Goal: Task Accomplishment & Management: Complete application form

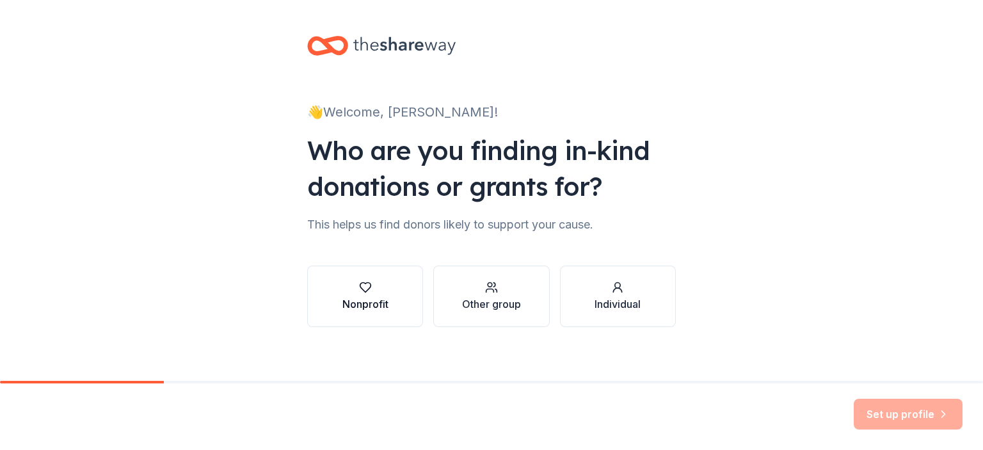
click at [351, 294] on div "Nonprofit" at bounding box center [365, 296] width 46 height 31
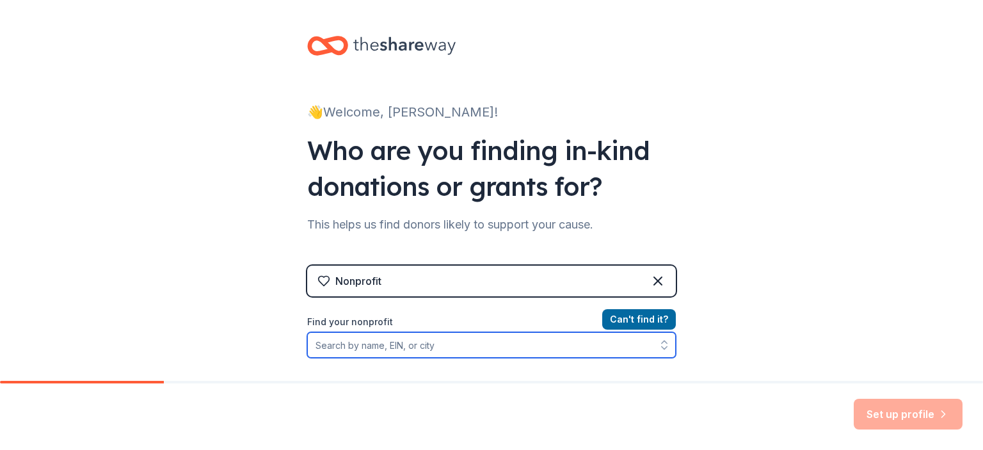
click at [445, 346] on input "Find your nonprofit" at bounding box center [491, 345] width 369 height 26
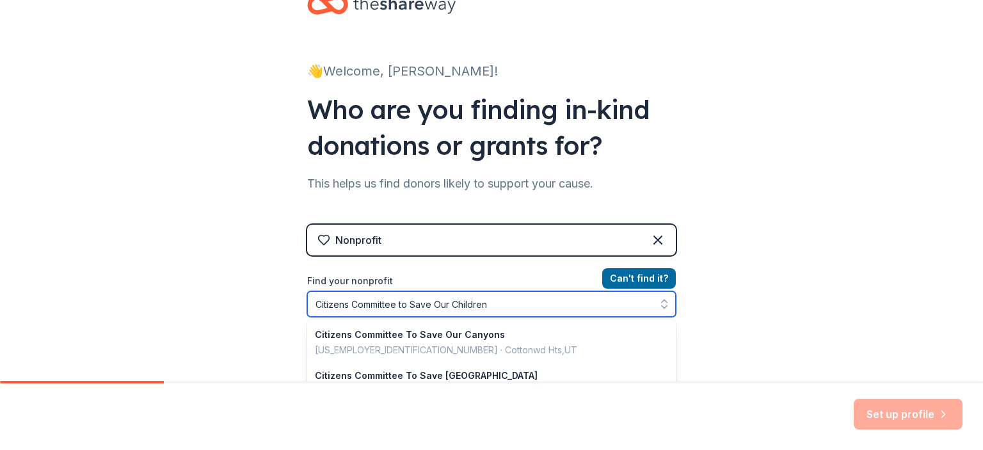
type input "Citizens Committee to Save Our Children"
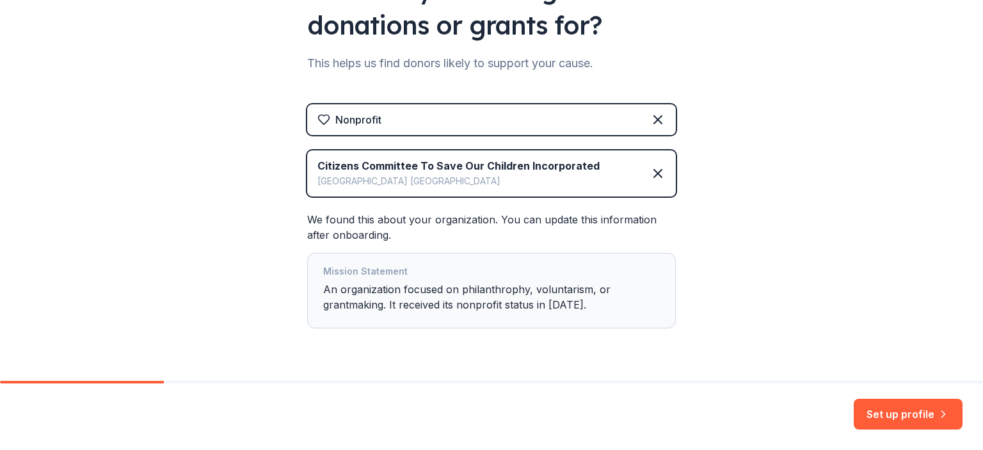
scroll to position [195, 0]
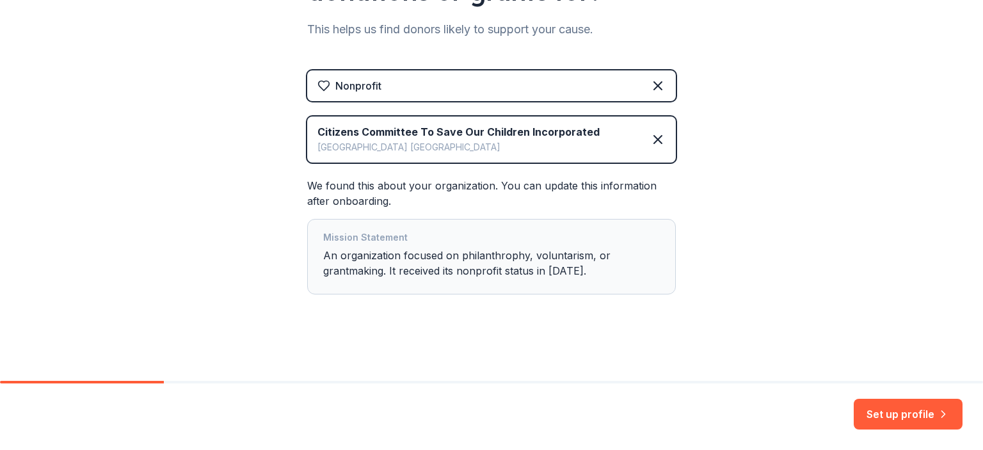
click at [217, 131] on div "👋 Welcome, [PERSON_NAME]! Who are you finding in-kind donations or grants for? …" at bounding box center [491, 93] width 983 height 577
click at [883, 404] on button "Set up profile" at bounding box center [908, 414] width 109 height 31
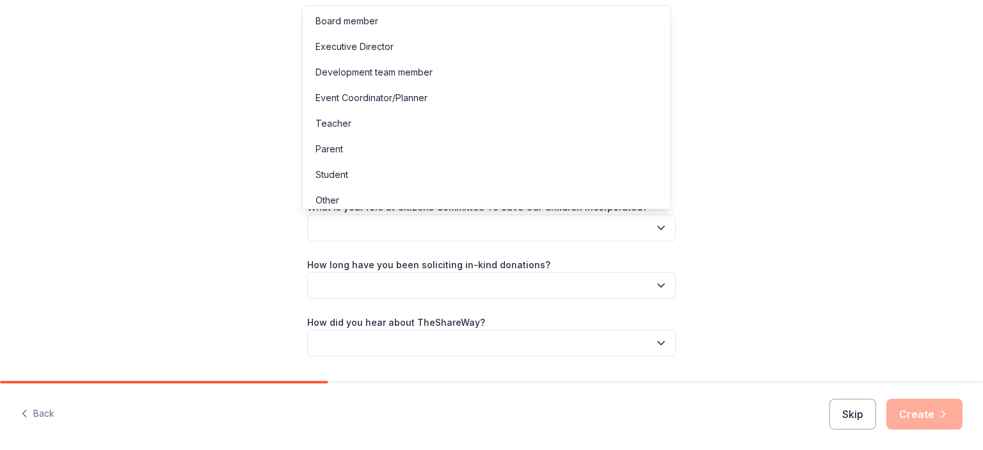
click at [590, 229] on button "button" at bounding box center [491, 227] width 369 height 27
click at [364, 21] on div "Board member" at bounding box center [347, 20] width 63 height 15
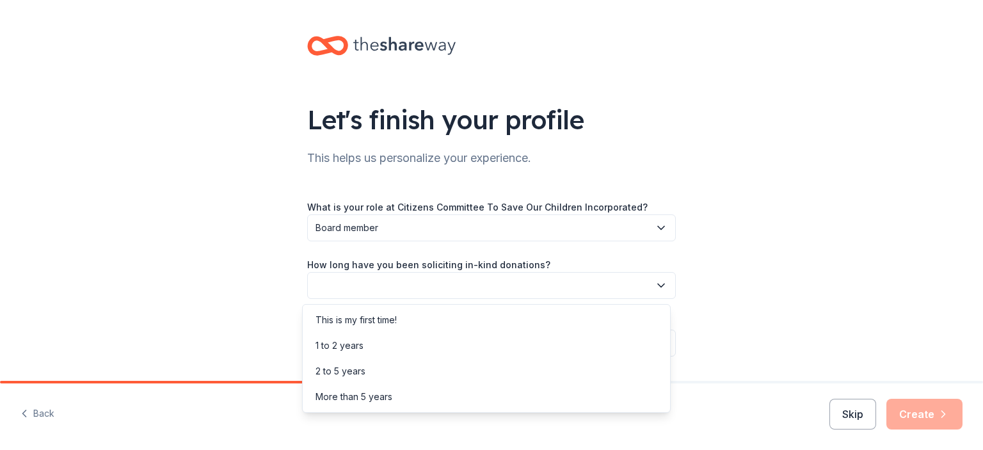
click at [403, 284] on button "button" at bounding box center [491, 285] width 369 height 27
click at [394, 392] on div "More than 5 years" at bounding box center [486, 397] width 362 height 26
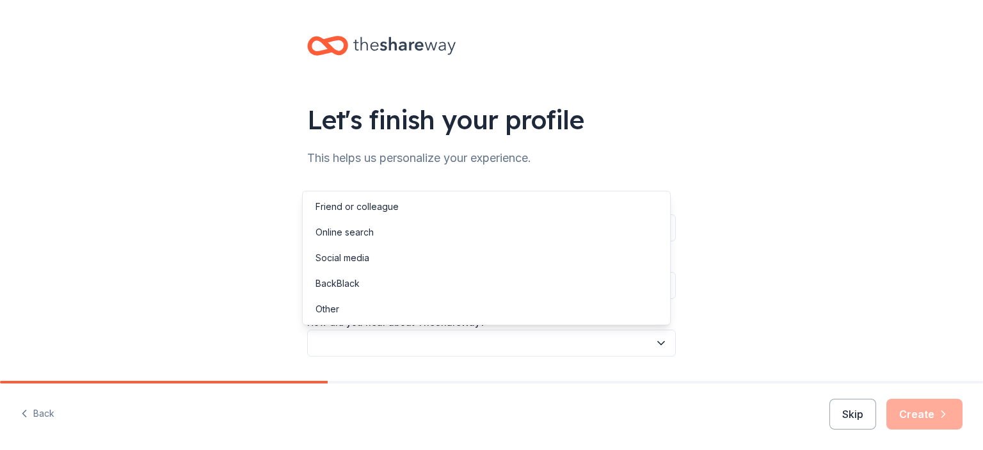
click at [459, 343] on button "button" at bounding box center [491, 343] width 369 height 27
click at [389, 232] on div "Online search" at bounding box center [486, 233] width 362 height 26
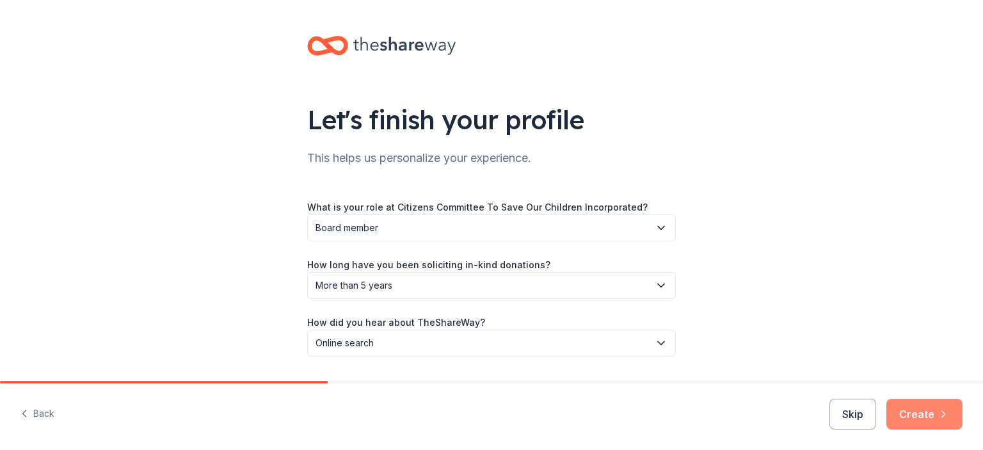
click at [919, 405] on button "Create" at bounding box center [924, 414] width 76 height 31
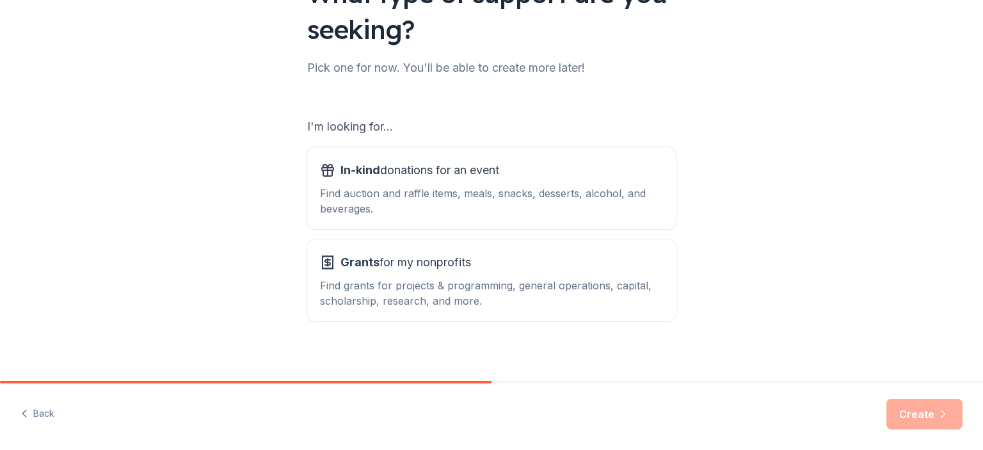
scroll to position [128, 0]
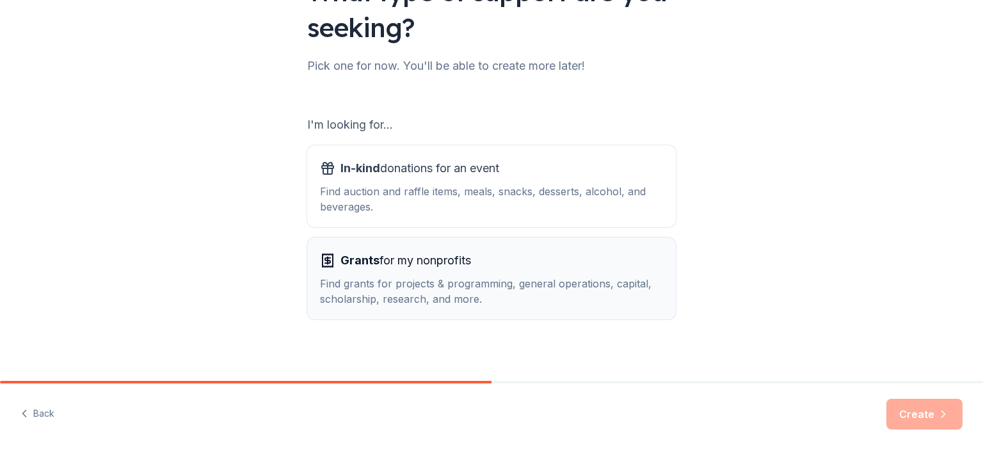
click at [565, 250] on div "Grants for my nonprofits" at bounding box center [491, 260] width 343 height 20
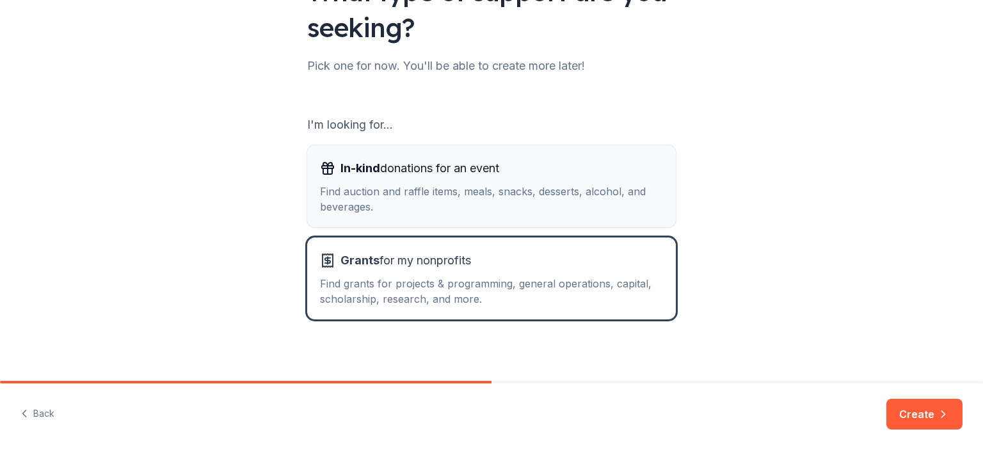
click at [546, 207] on div "Find auction and raffle items, meals, snacks, desserts, alcohol, and beverages." at bounding box center [491, 199] width 343 height 31
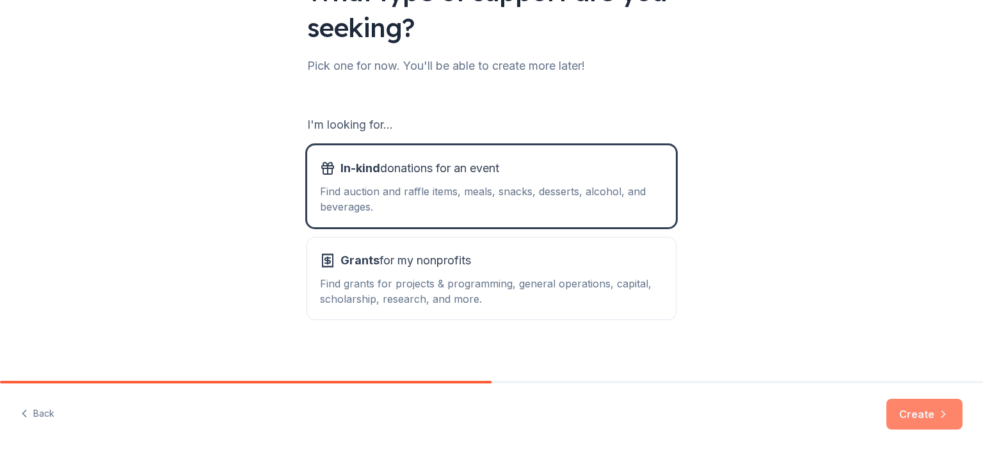
click at [911, 426] on button "Create" at bounding box center [924, 414] width 76 height 31
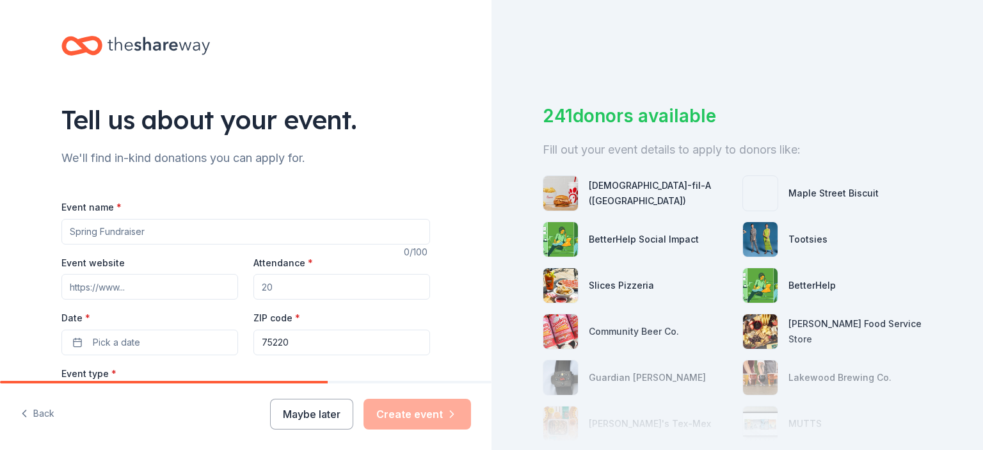
click at [285, 225] on input "Event name *" at bounding box center [245, 232] width 369 height 26
type input "51st Annual Harambee Festival"
click at [164, 278] on input "Event website" at bounding box center [149, 287] width 177 height 26
type input "[URL][DOMAIN_NAME]"
click at [300, 281] on input "Attendance *" at bounding box center [341, 287] width 177 height 26
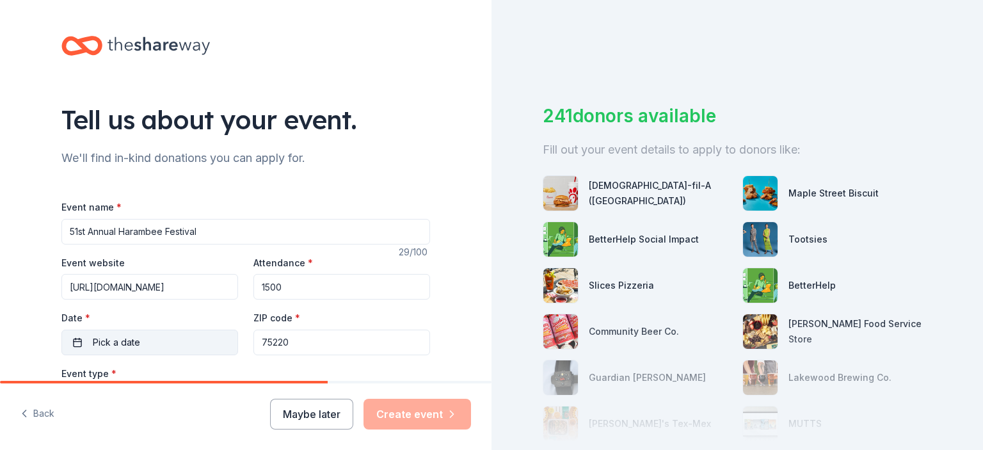
type input "1500"
click at [164, 339] on button "Pick a date" at bounding box center [149, 343] width 177 height 26
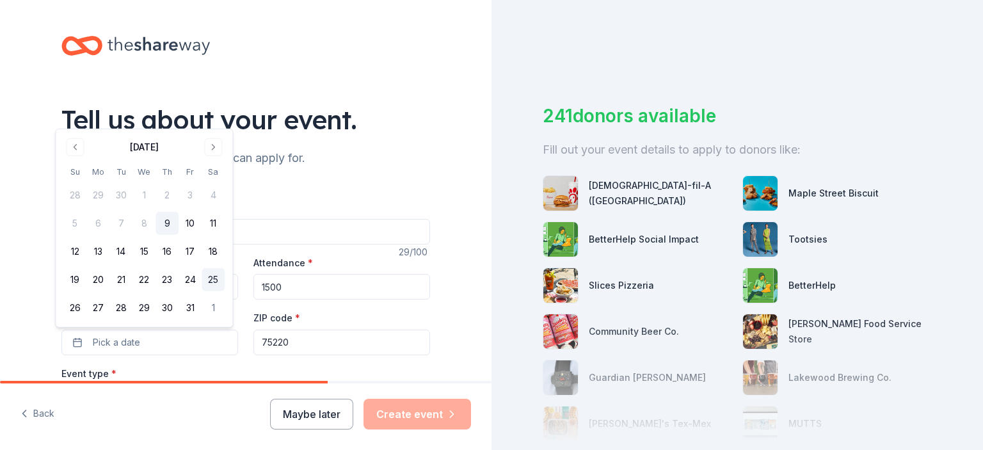
click at [211, 280] on button "25" at bounding box center [213, 279] width 23 height 23
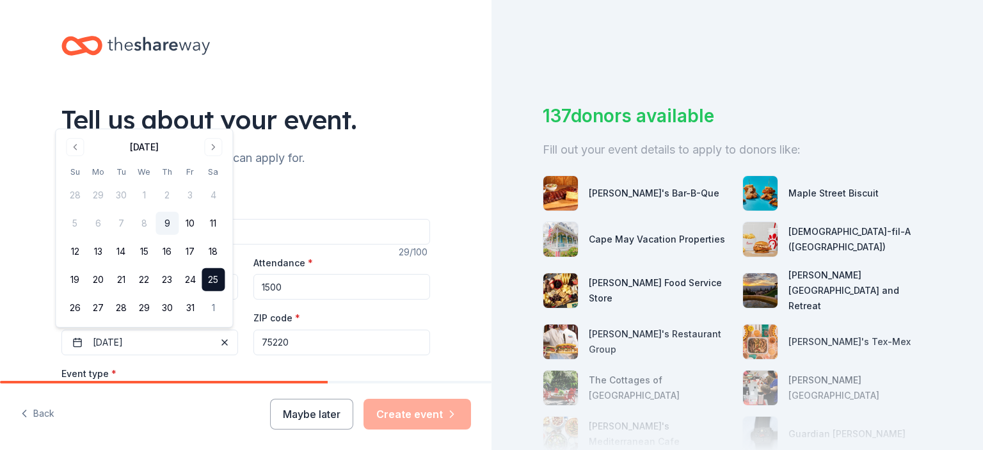
click at [289, 345] on input "75220" at bounding box center [341, 343] width 177 height 26
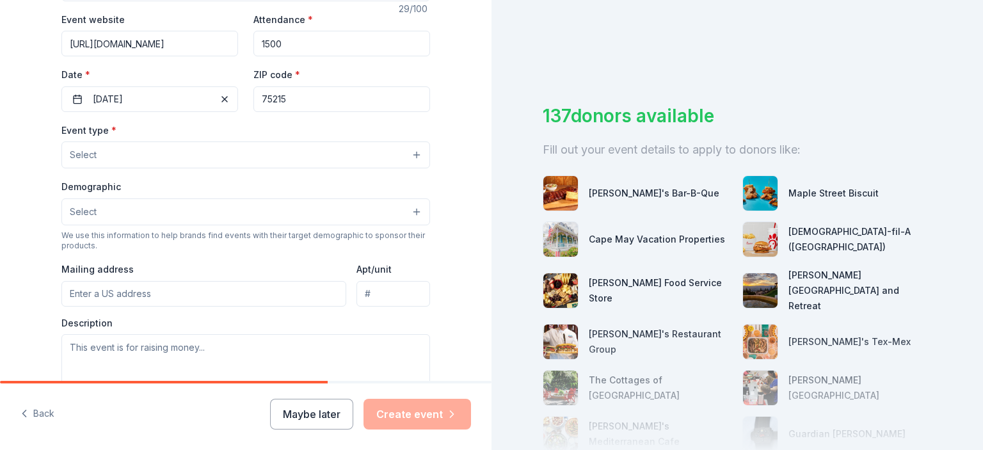
scroll to position [243, 0]
type input "75215"
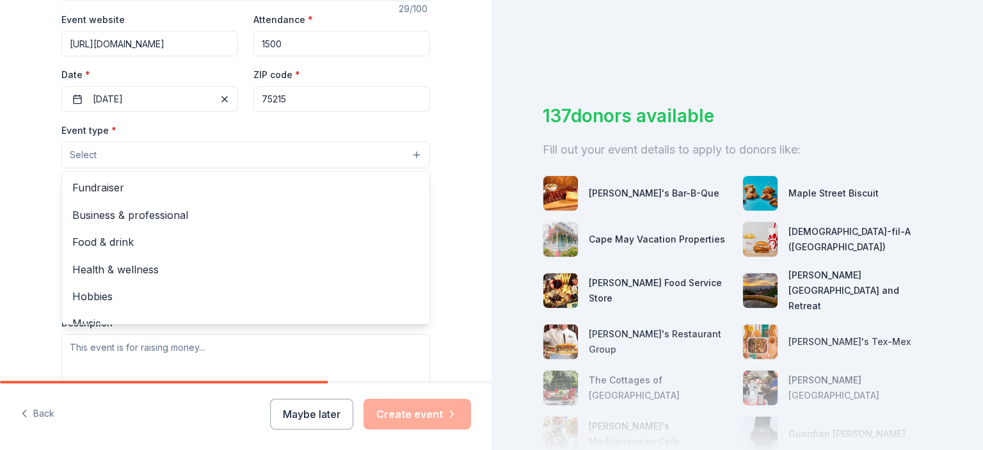
click at [172, 147] on button "Select" at bounding box center [245, 154] width 369 height 27
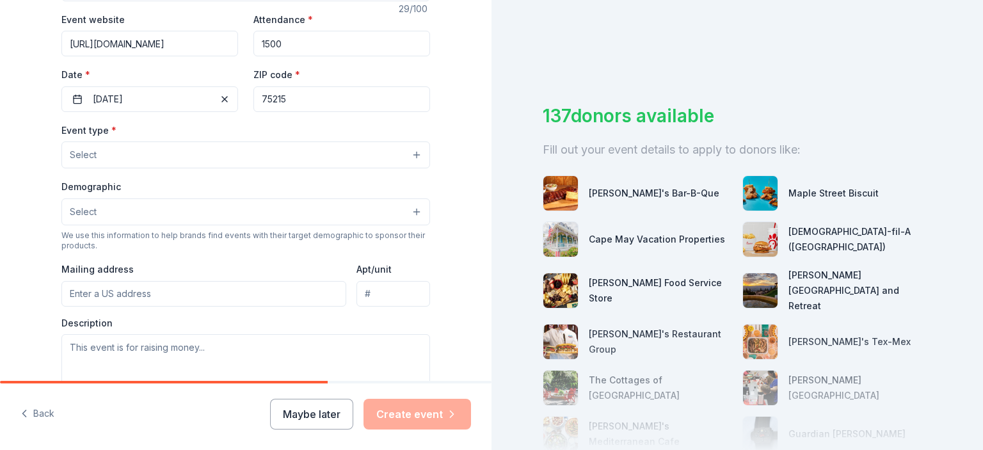
click at [211, 158] on button "Select" at bounding box center [245, 154] width 369 height 27
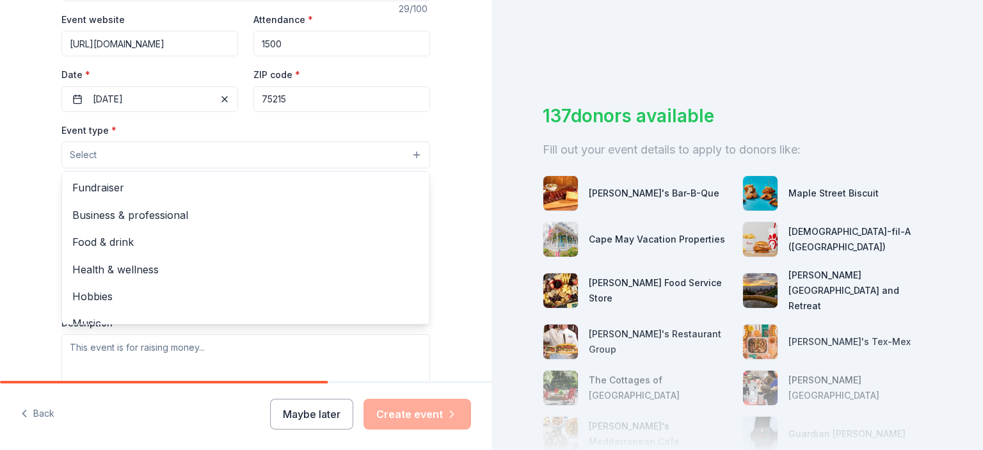
click at [410, 157] on button "Select" at bounding box center [245, 154] width 369 height 27
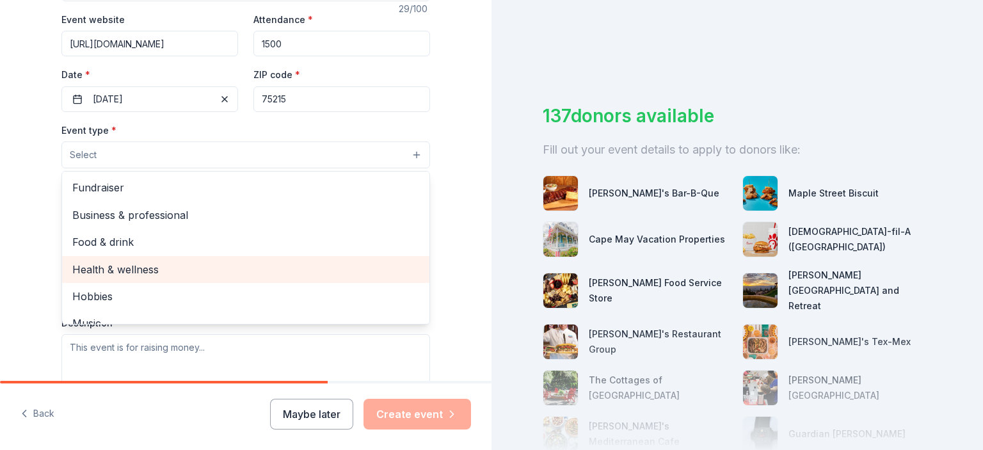
click at [363, 257] on div "Health & wellness" at bounding box center [245, 269] width 367 height 27
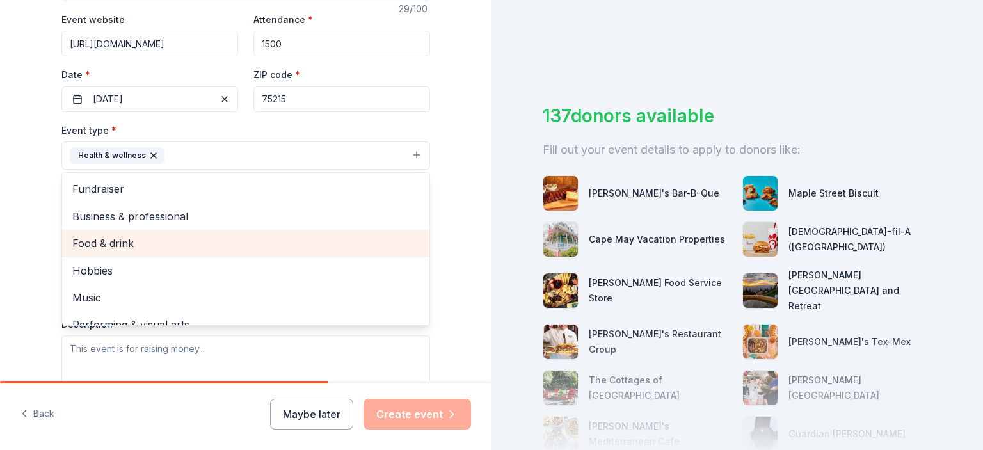
click at [353, 238] on span "Food & drink" at bounding box center [245, 243] width 347 height 17
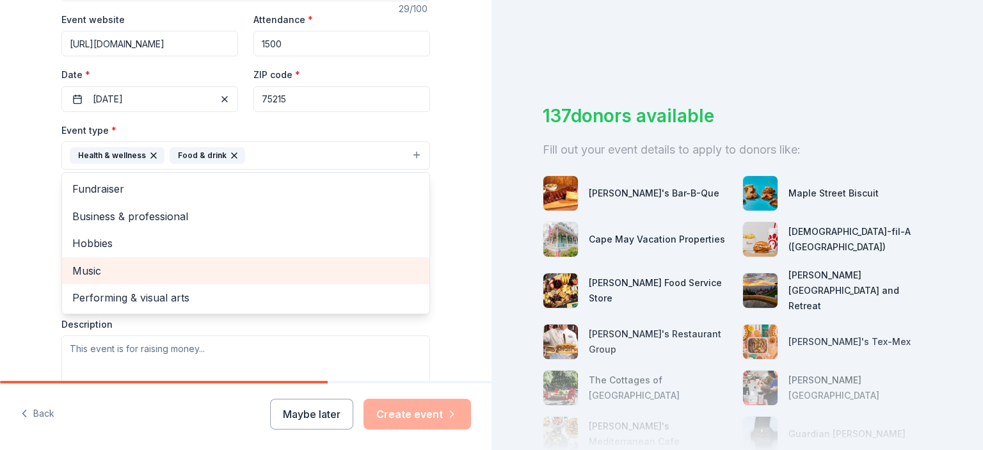
click at [346, 264] on span "Music" at bounding box center [245, 270] width 347 height 17
click at [337, 270] on span "Performing & visual arts" at bounding box center [245, 270] width 347 height 17
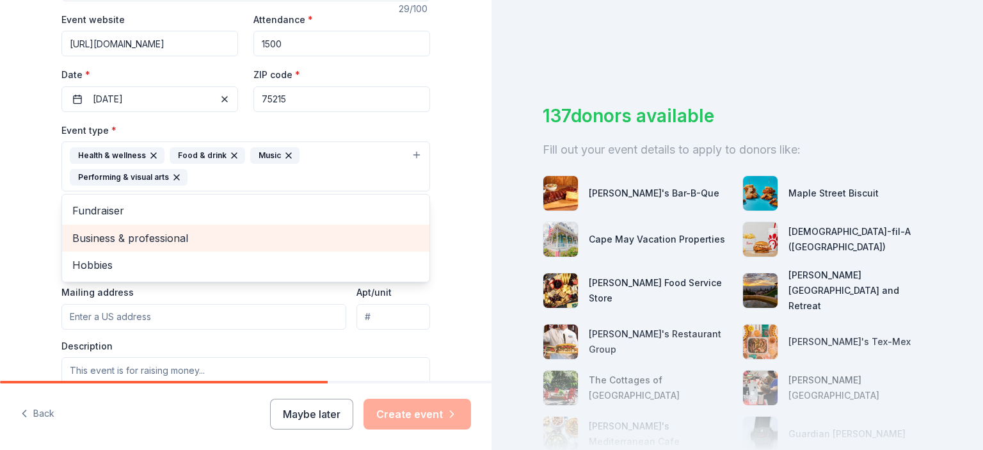
click at [351, 245] on span "Business & professional" at bounding box center [245, 238] width 347 height 17
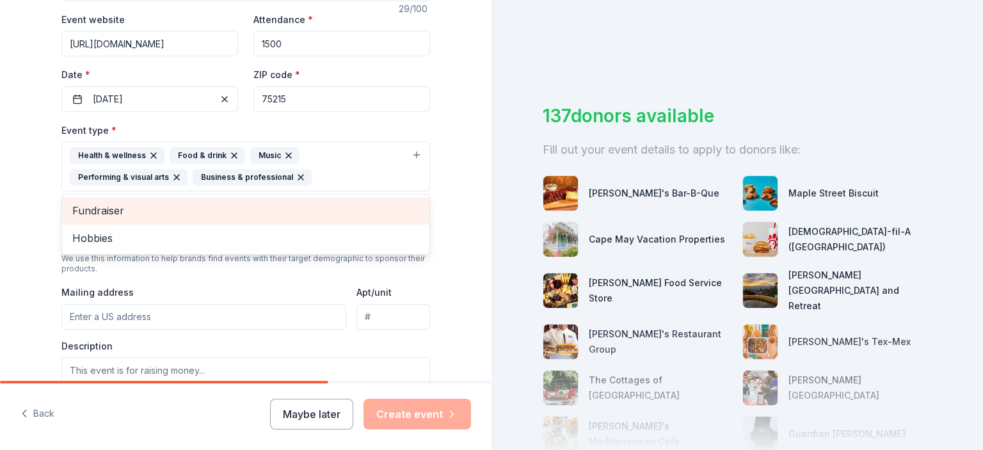
click at [344, 222] on div "Fundraiser" at bounding box center [245, 210] width 367 height 27
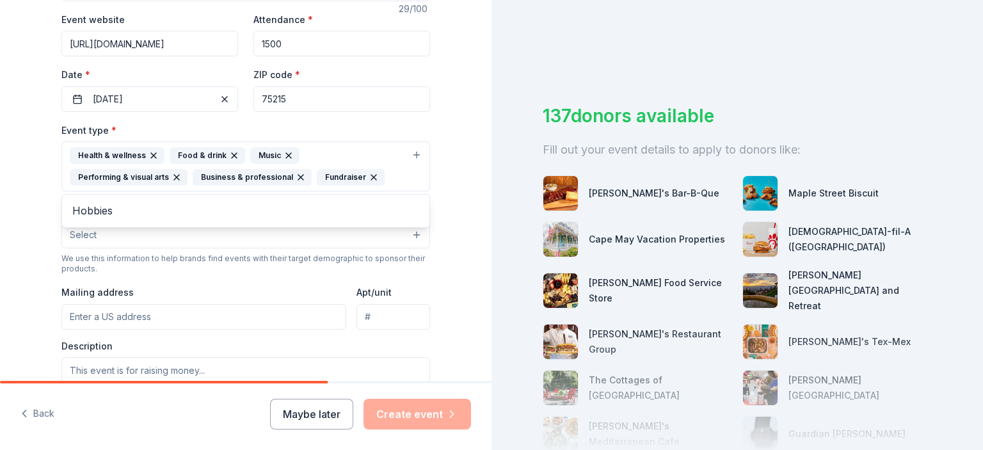
click at [310, 246] on div "Event type * Health & wellness Food & drink Music Performing & visual arts Busi…" at bounding box center [245, 268] width 369 height 293
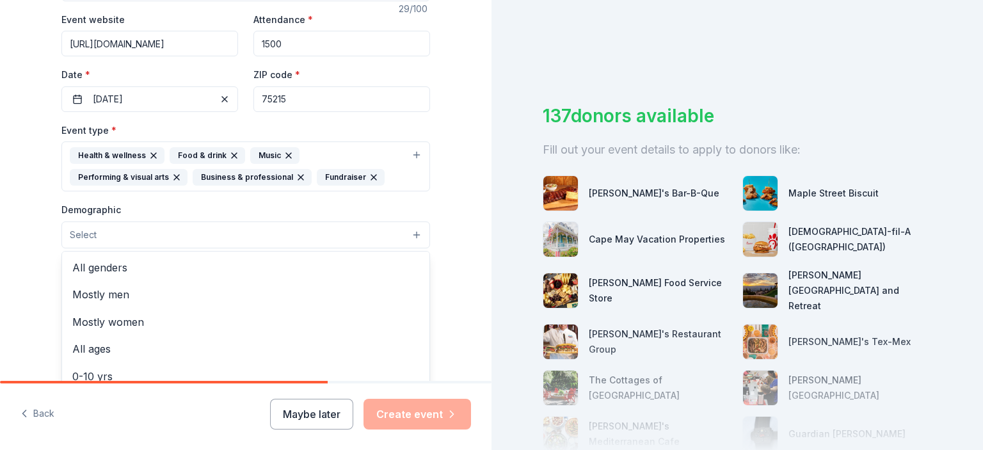
click at [411, 235] on button "Select" at bounding box center [245, 234] width 369 height 27
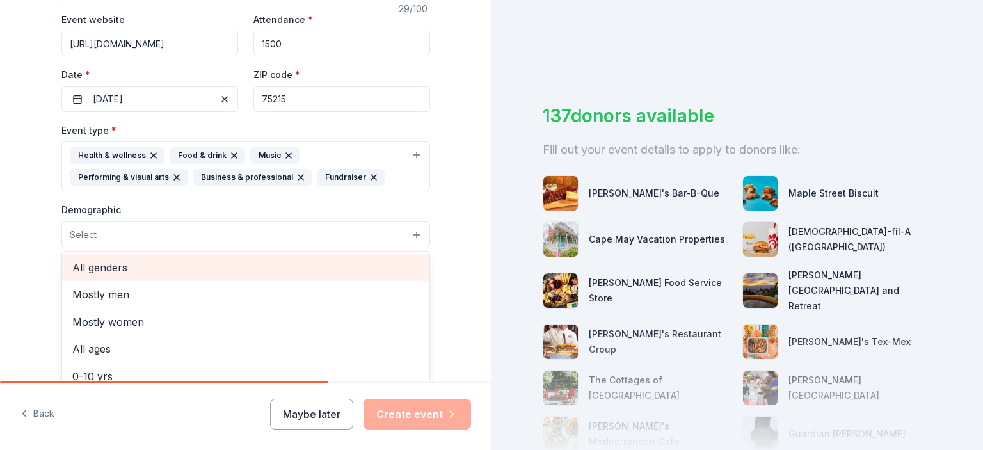
click at [385, 255] on div "All genders" at bounding box center [245, 267] width 367 height 27
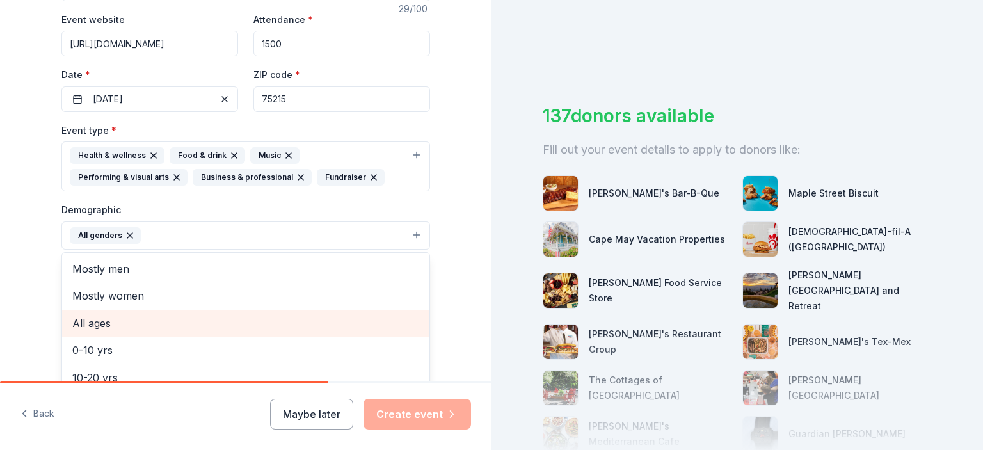
click at [352, 329] on span "All ages" at bounding box center [245, 323] width 347 height 17
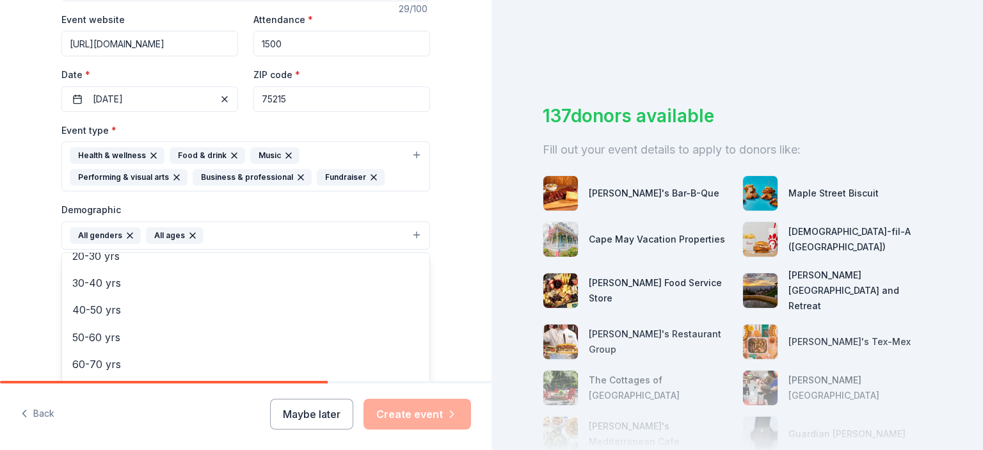
scroll to position [151, 0]
drag, startPoint x: 412, startPoint y: 397, endPoint x: 349, endPoint y: 279, distance: 133.4
click at [363, 299] on div "Tell us about your event. We'll find in-kind donations you can apply for. Event…" at bounding box center [246, 225] width 492 height 450
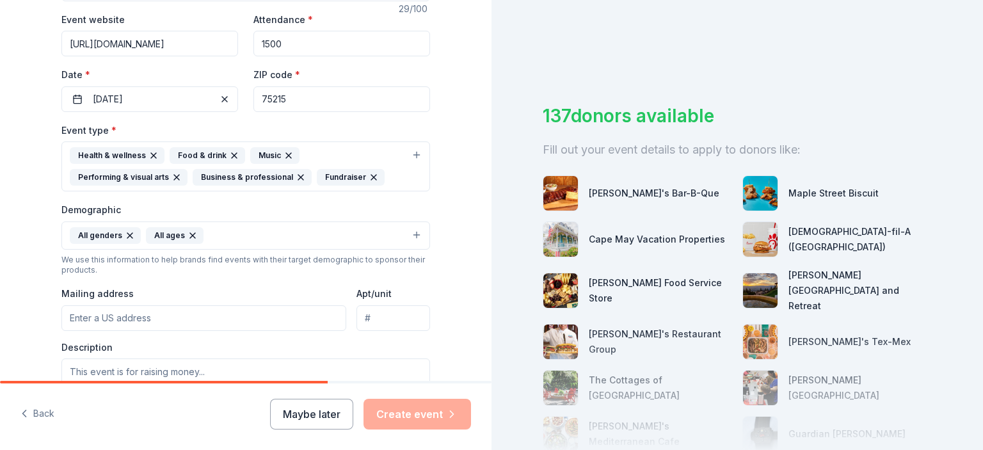
click at [234, 312] on input "Mailing address" at bounding box center [203, 318] width 285 height 26
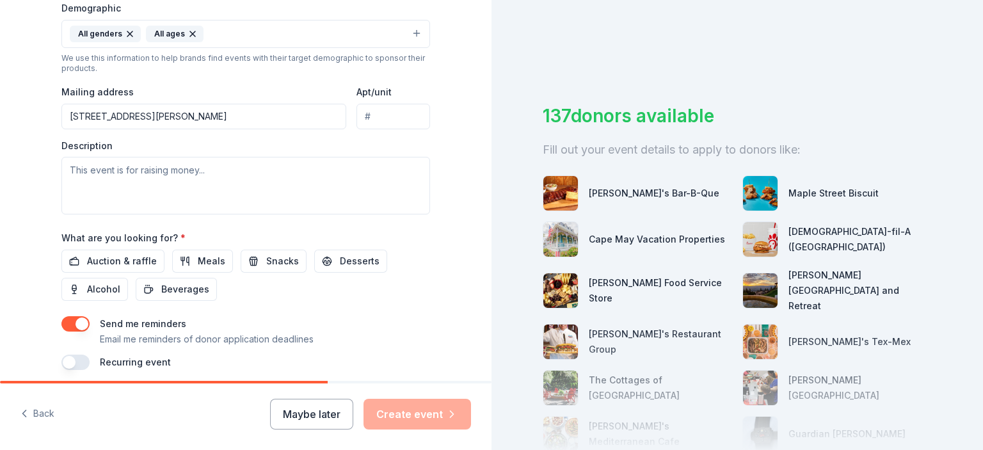
scroll to position [447, 0]
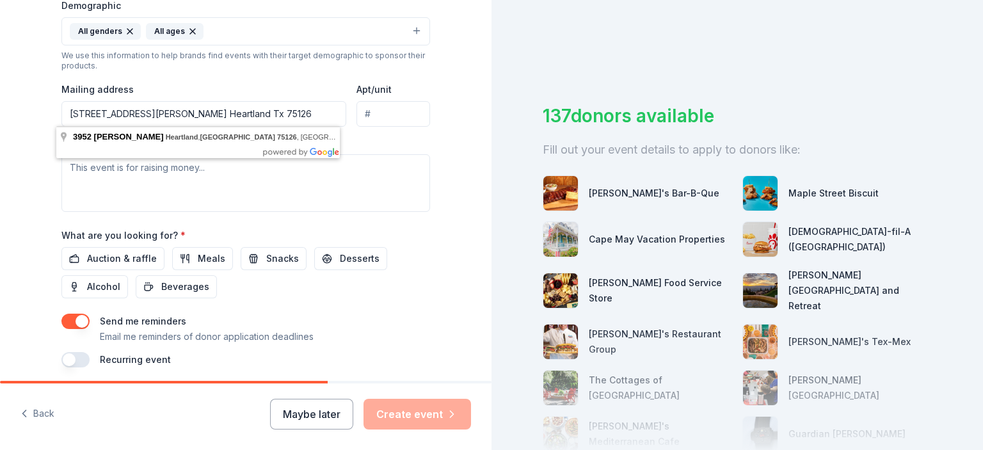
type input "[STREET_ADDRESS][PERSON_NAME] Heartland Tx 75126"
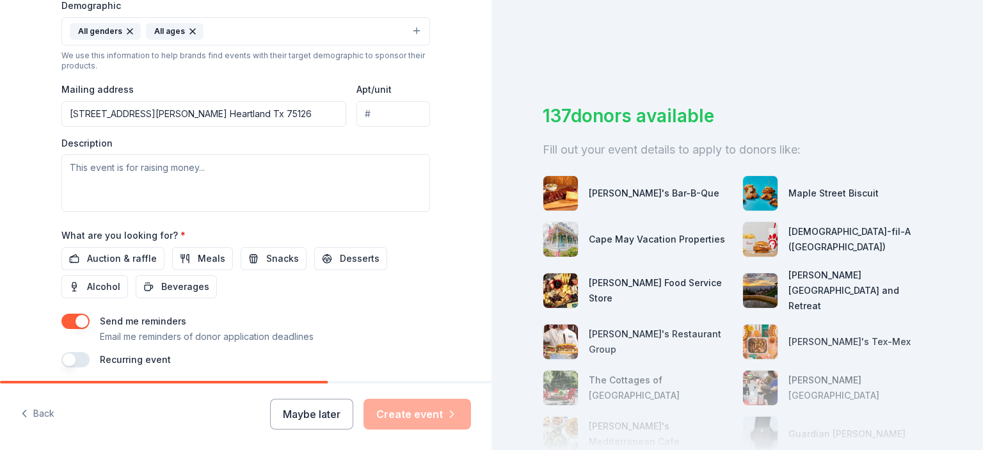
click at [212, 149] on body "Tell us about your event. We'll find in-kind donations you can apply for. Event…" at bounding box center [491, 225] width 983 height 450
click at [183, 191] on textarea at bounding box center [245, 183] width 369 height 58
type textarea "T"
click at [127, 178] on textarea at bounding box center [245, 183] width 369 height 58
paste textarea "Lo Ipsumdo 03, 6884, sit Ametcons’ Adipiscin el Sedd Eiu Temporin, Utl. (ETDOL)…"
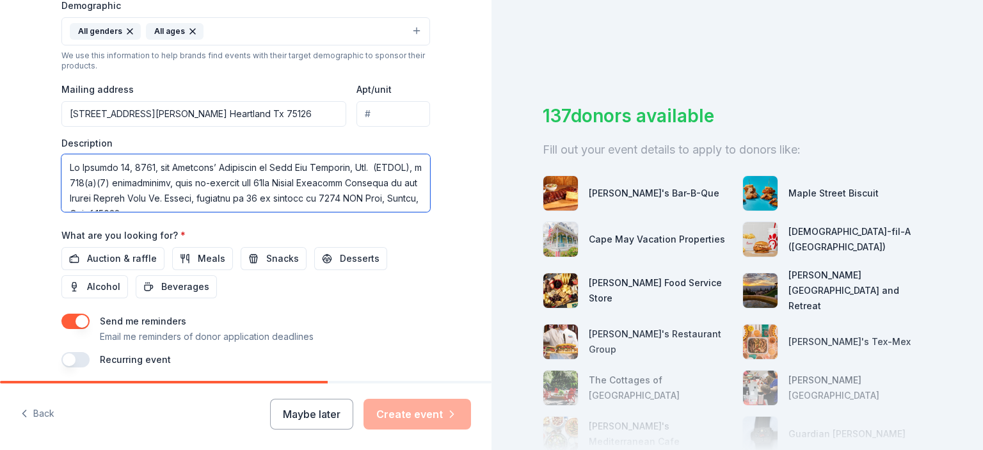
scroll to position [1252, 0]
drag, startPoint x: 376, startPoint y: 184, endPoint x: 58, endPoint y: 164, distance: 319.3
click at [61, 164] on textarea at bounding box center [245, 183] width 369 height 58
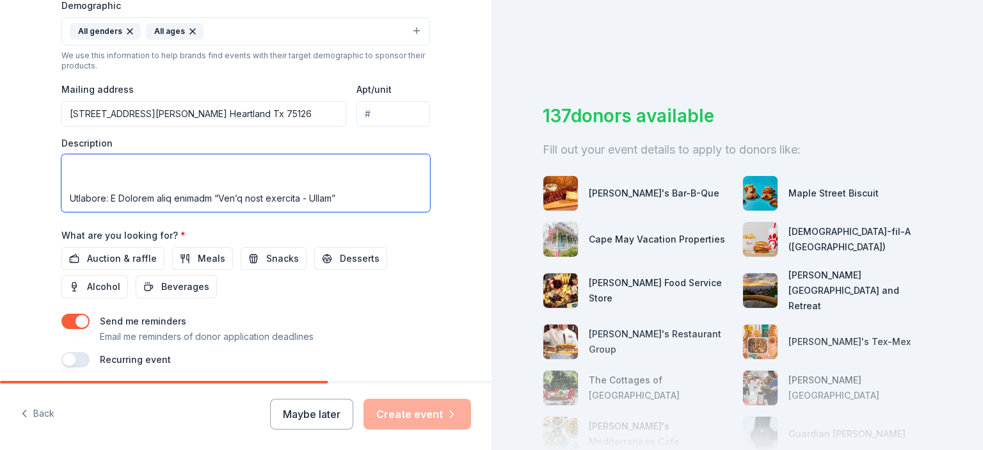
scroll to position [1144, 0]
type textarea "Lo Ipsumdo 03, 6884, sit Ametcons’ Adipiscin el Sedd Eiu Temporin, Utl. (ETDOL)…"
click at [269, 251] on span "Snacks" at bounding box center [282, 258] width 33 height 15
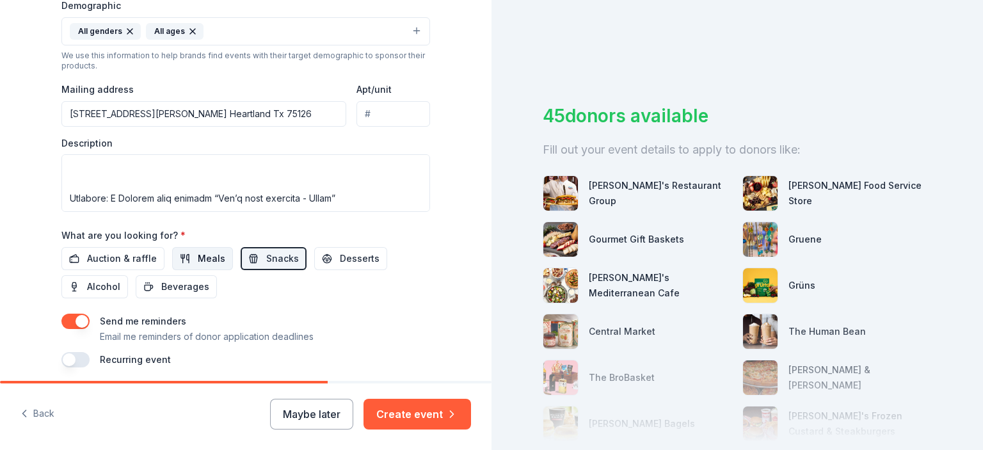
click at [198, 254] on span "Meals" at bounding box center [212, 258] width 28 height 15
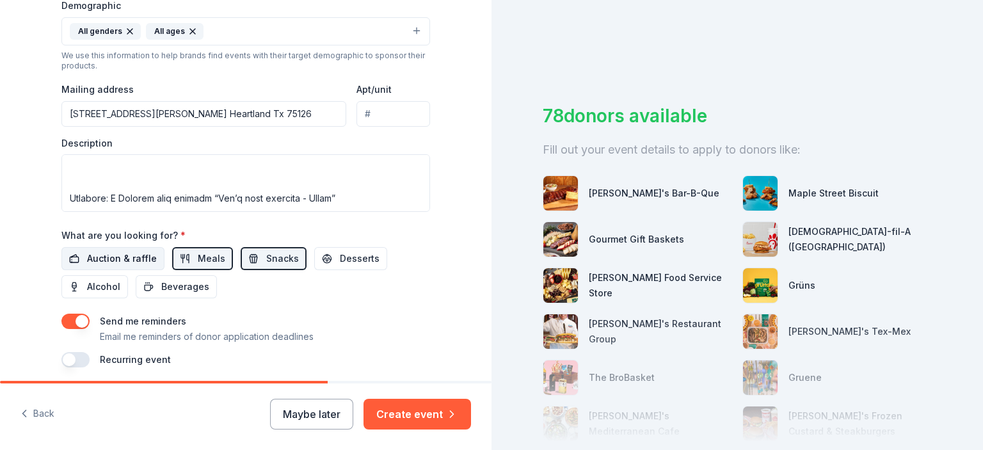
click at [122, 258] on span "Auction & raffle" at bounding box center [122, 258] width 70 height 15
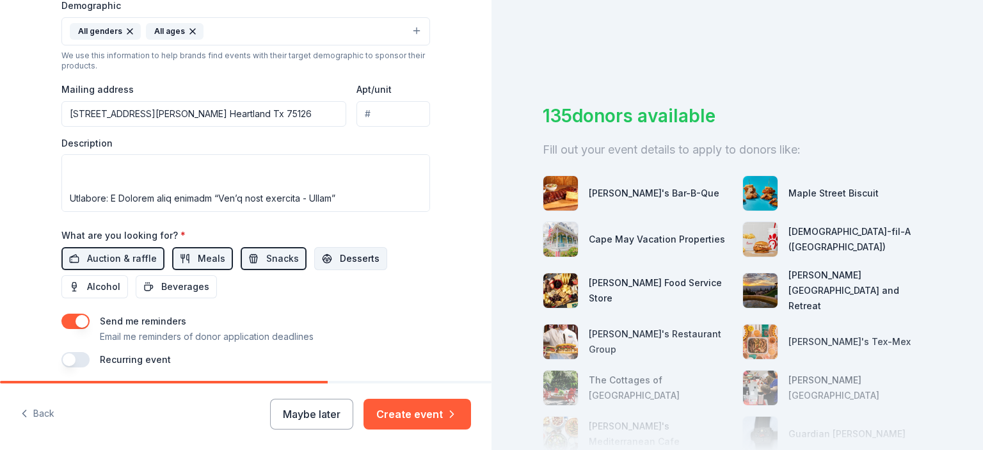
click at [342, 255] on span "Desserts" at bounding box center [360, 258] width 40 height 15
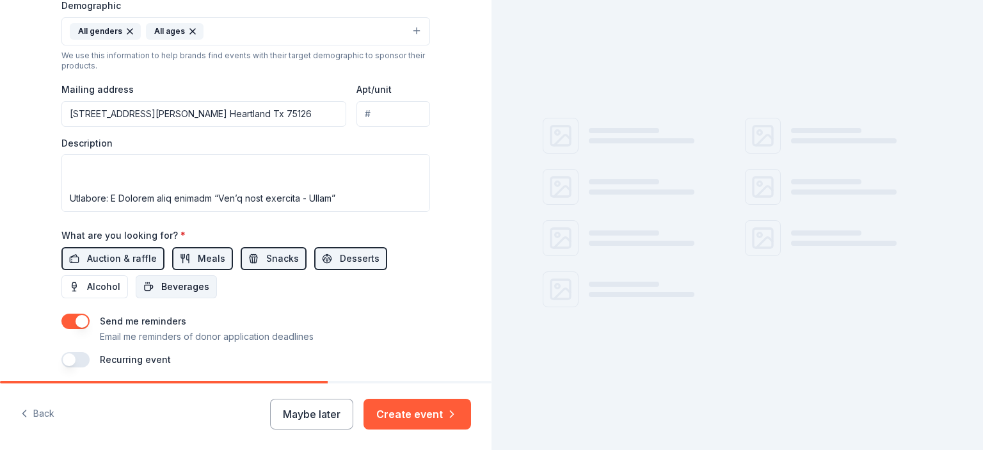
click at [189, 283] on span "Beverages" at bounding box center [185, 286] width 48 height 15
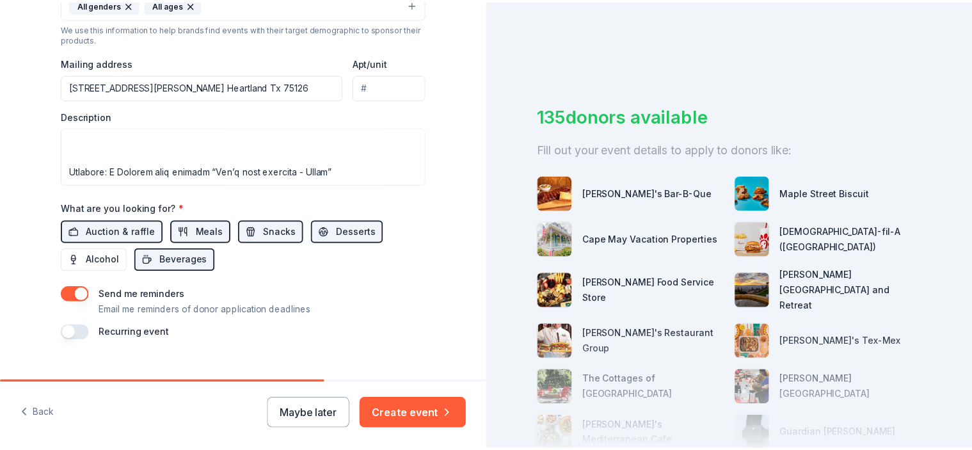
scroll to position [494, 0]
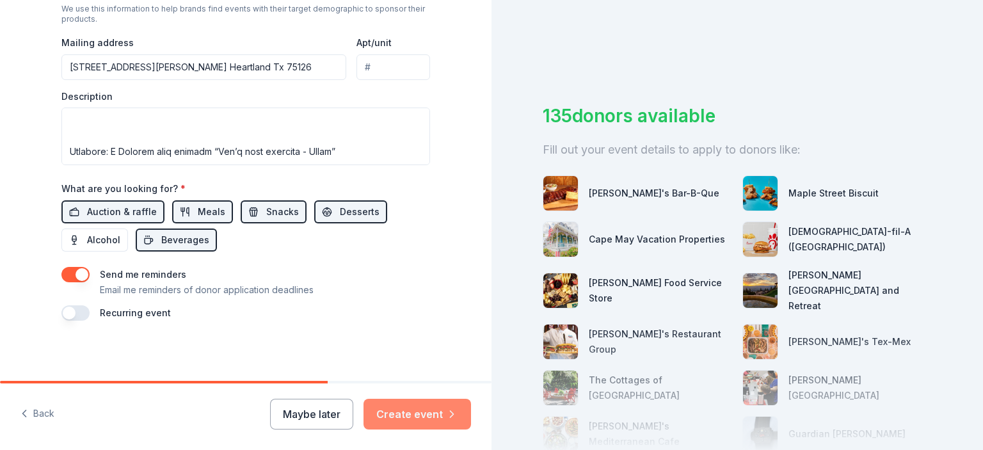
click at [430, 413] on button "Create event" at bounding box center [418, 414] width 108 height 31
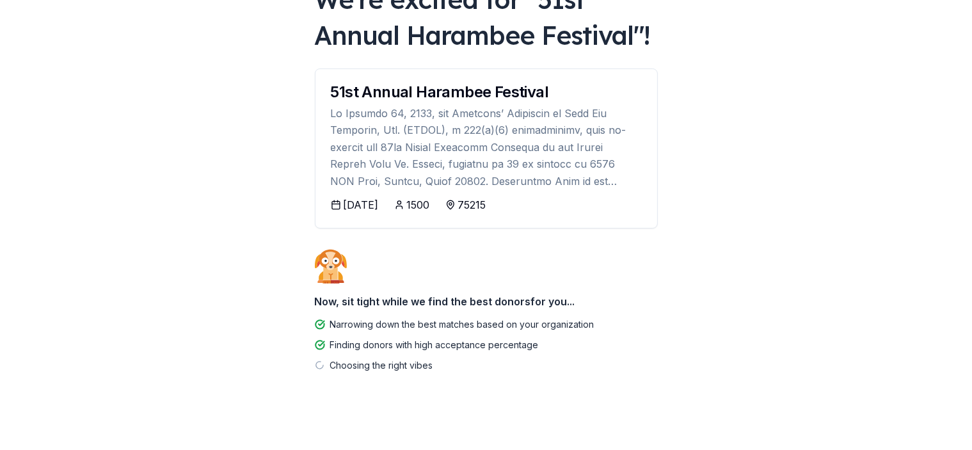
scroll to position [108, 0]
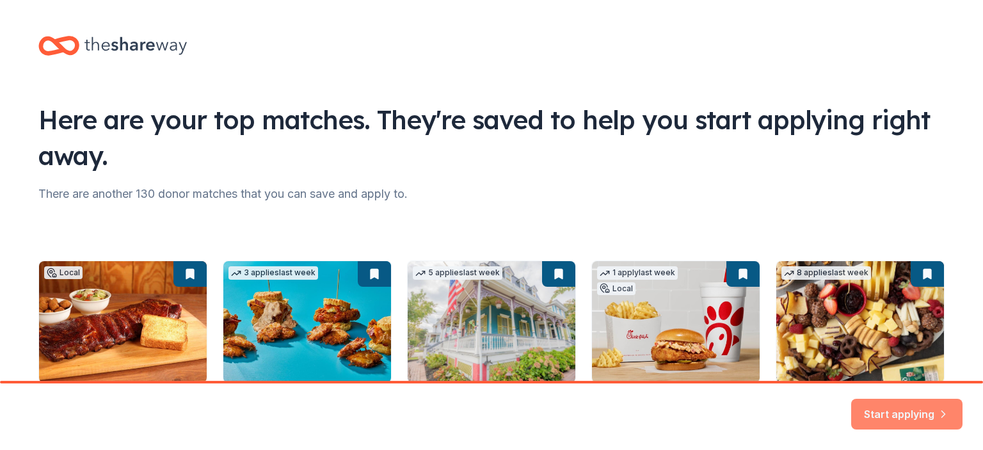
click at [883, 408] on button "Start applying" at bounding box center [906, 409] width 111 height 31
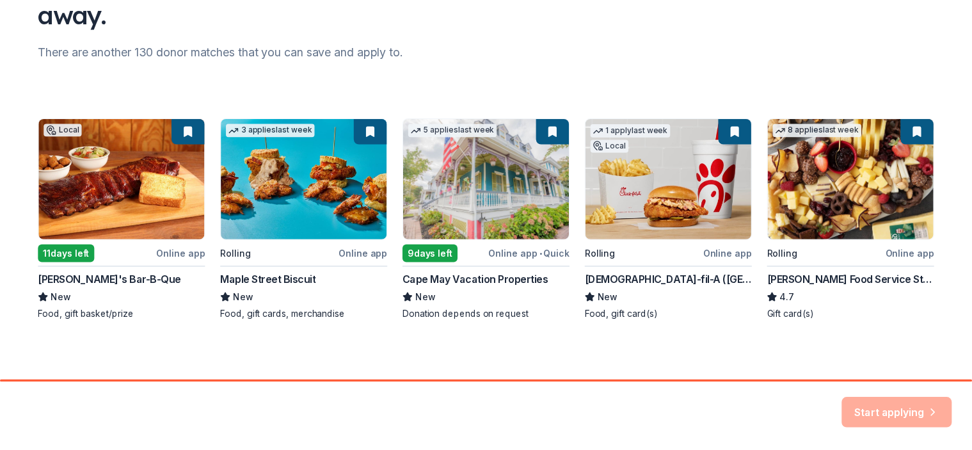
scroll to position [144, 0]
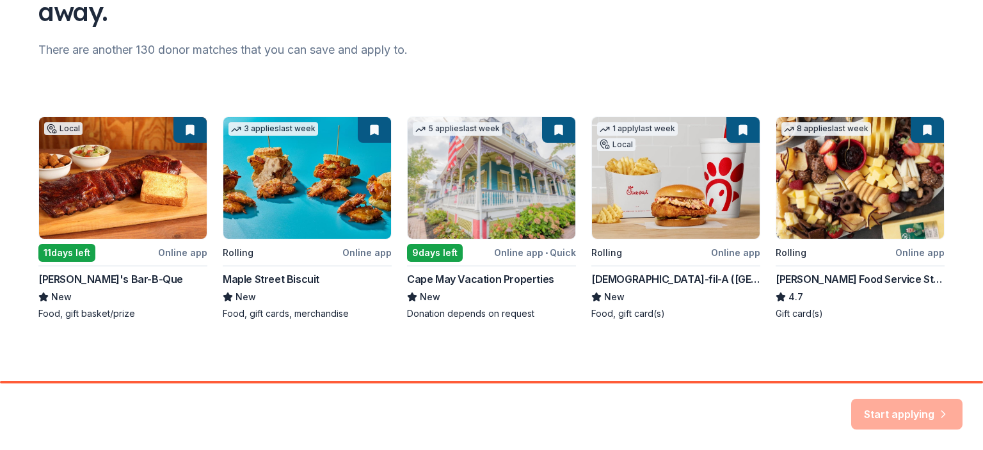
click at [92, 191] on div "Local 11 days left Online app [PERSON_NAME]'s Bar-B-Que New Food, gift basket/p…" at bounding box center [491, 218] width 906 height 204
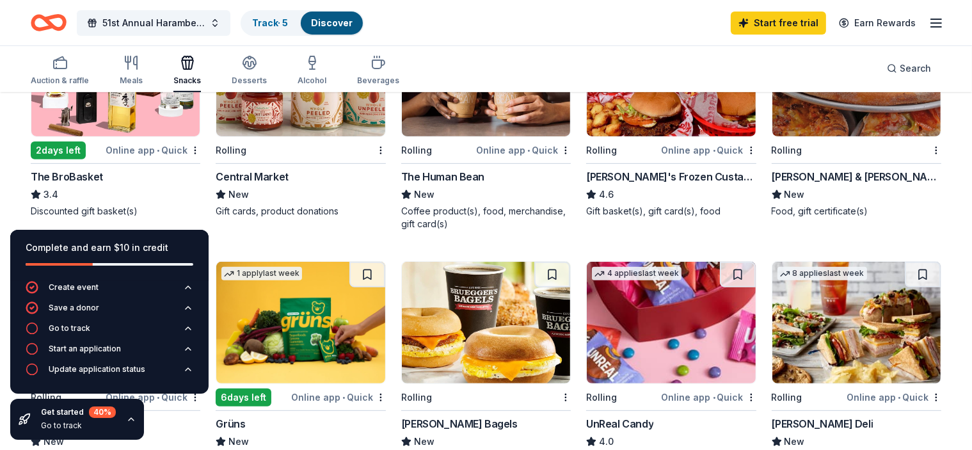
scroll to position [461, 0]
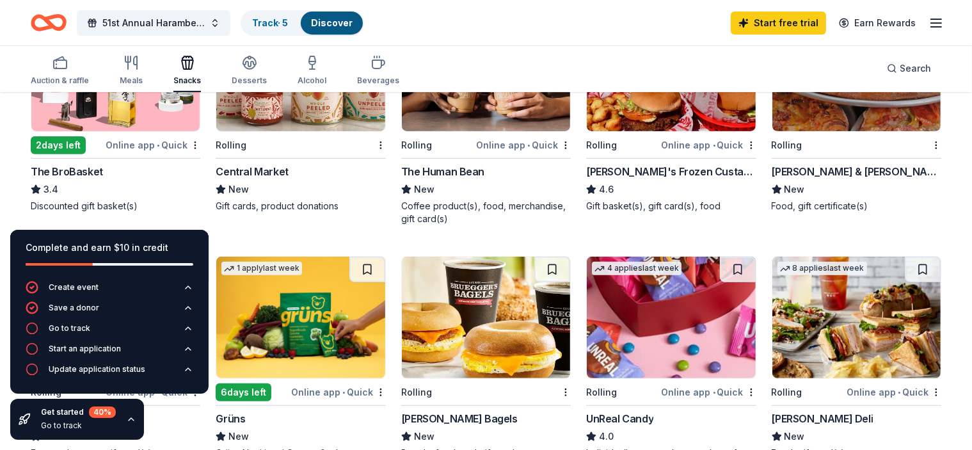
click at [86, 136] on div "2 days left" at bounding box center [58, 145] width 55 height 18
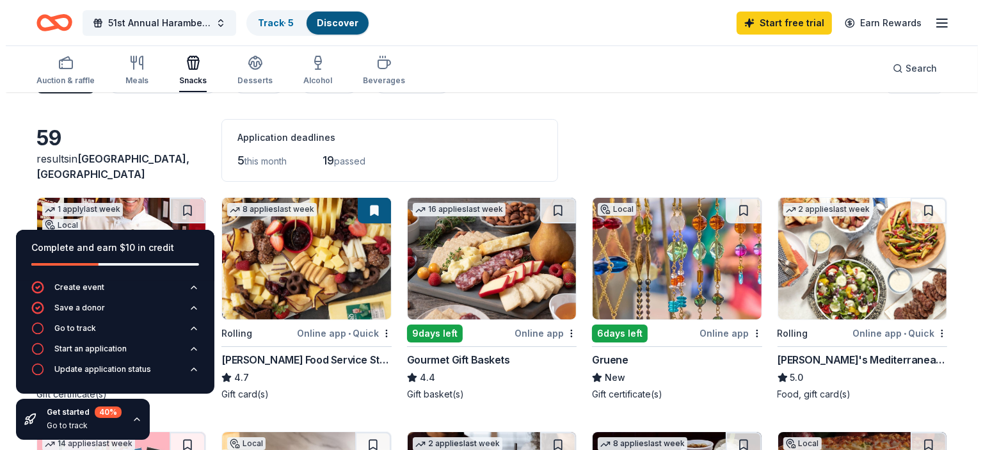
scroll to position [0, 0]
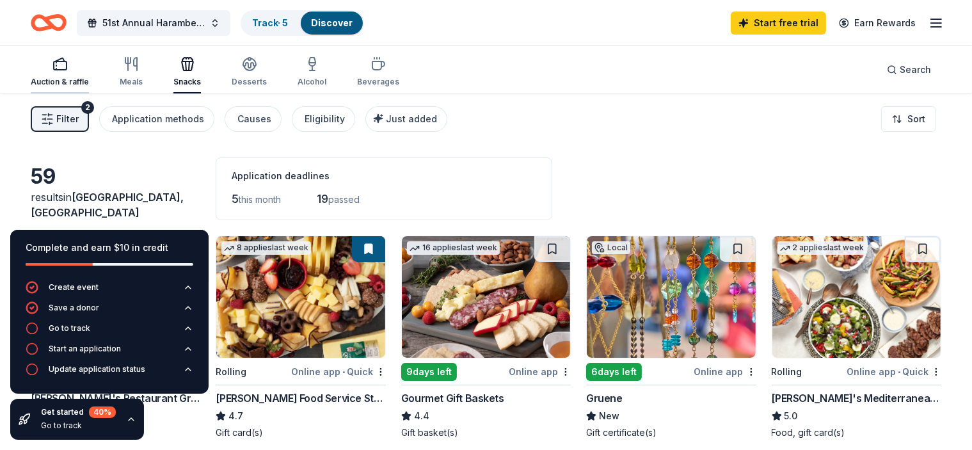
click at [68, 66] on icon "button" at bounding box center [59, 63] width 15 height 15
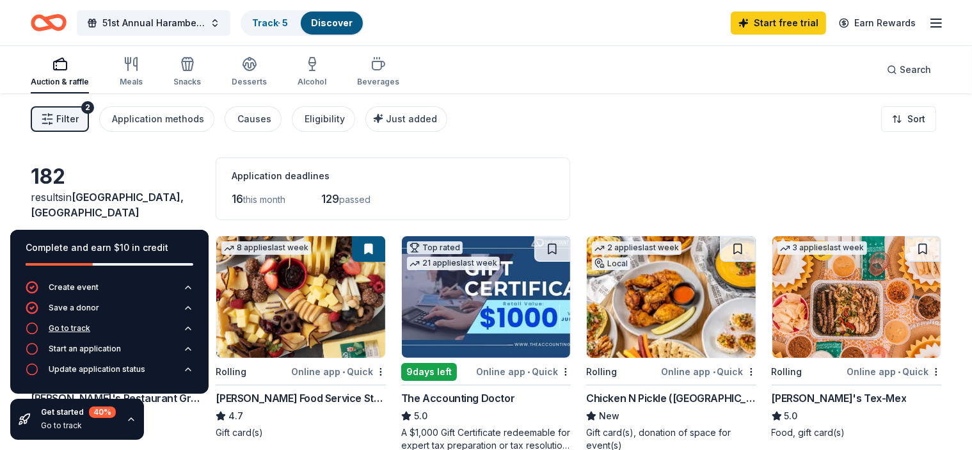
click at [59, 328] on div "Go to track" at bounding box center [70, 328] width 42 height 10
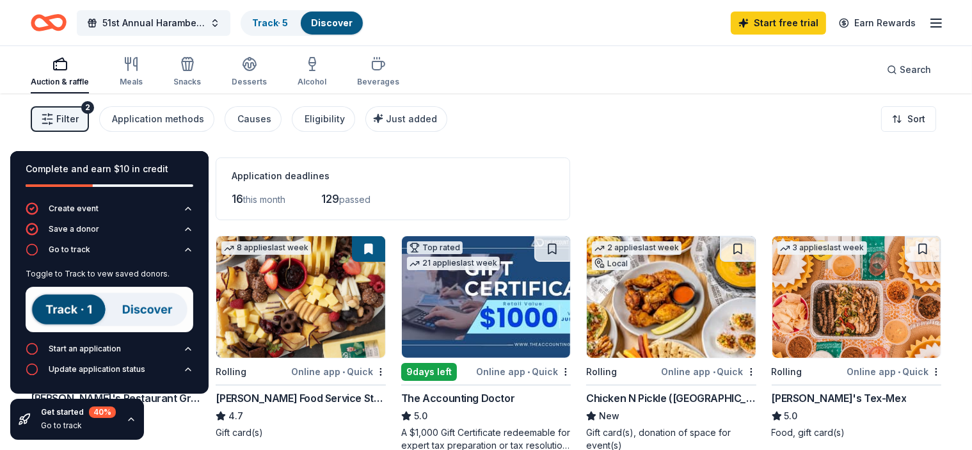
click at [70, 307] on img at bounding box center [110, 309] width 168 height 45
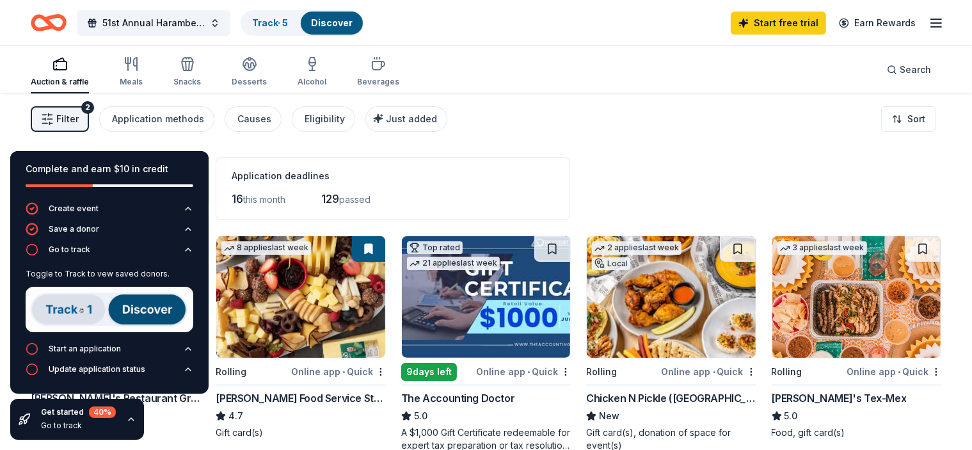
click at [124, 309] on img at bounding box center [110, 309] width 168 height 45
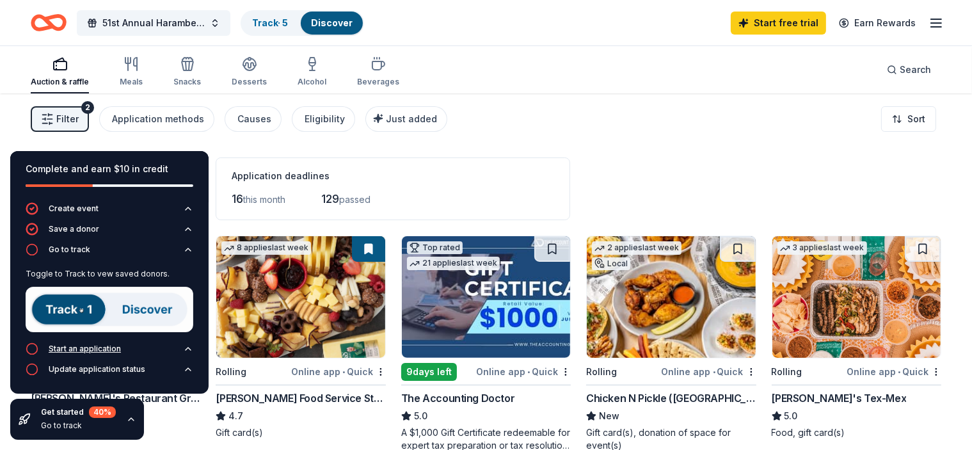
click at [98, 349] on div "Start an application" at bounding box center [85, 349] width 72 height 10
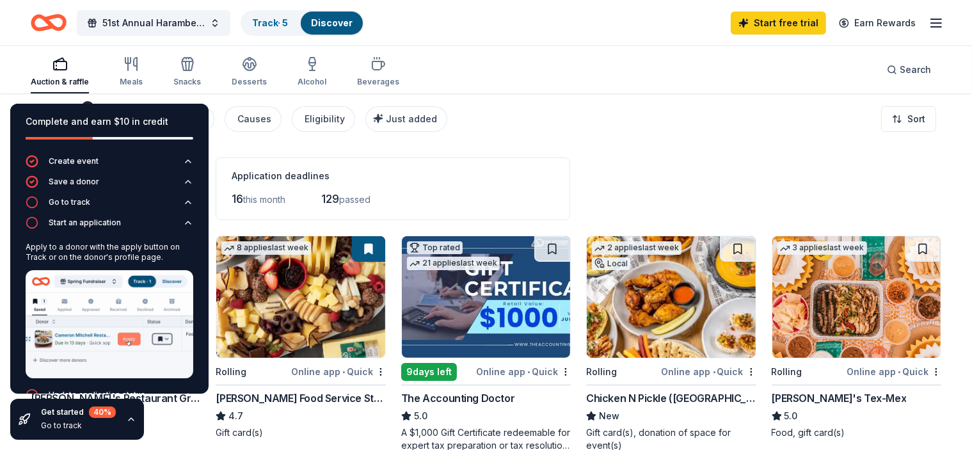
click at [125, 330] on img at bounding box center [110, 324] width 168 height 108
click at [183, 390] on icon "button" at bounding box center [188, 395] width 10 height 10
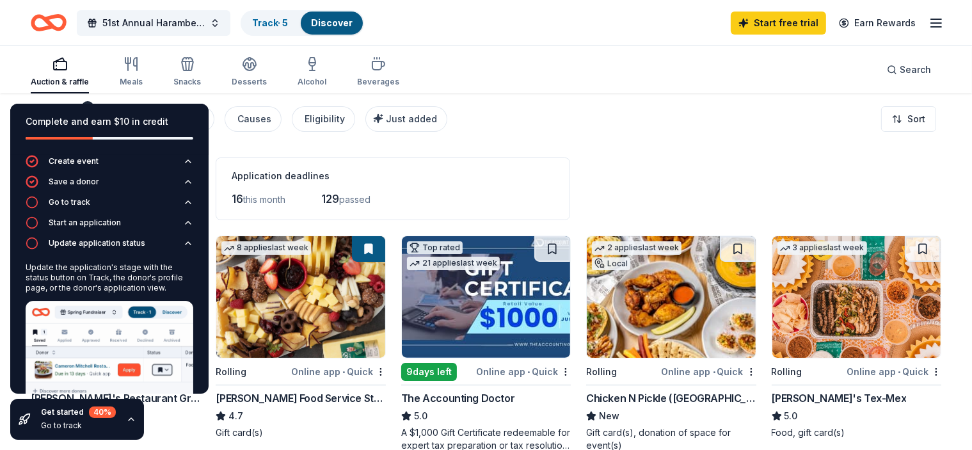
click at [128, 420] on icon "button" at bounding box center [131, 419] width 10 height 10
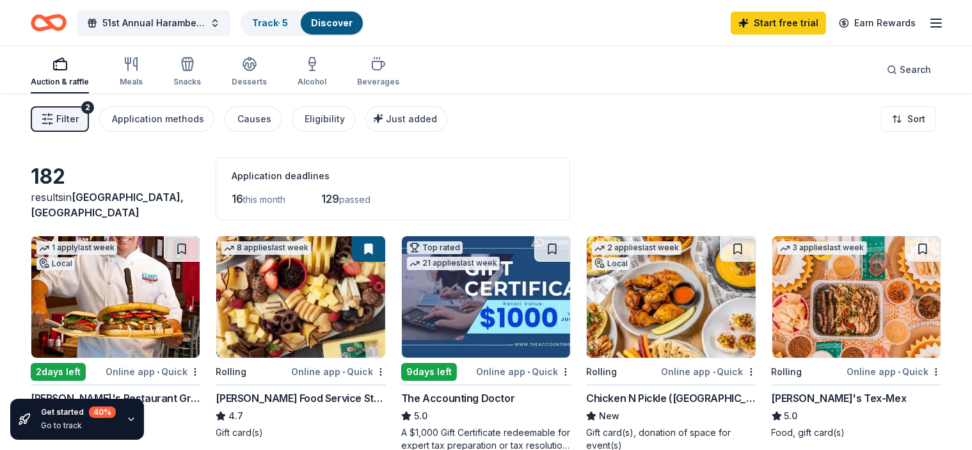
click at [54, 120] on icon "button" at bounding box center [47, 119] width 13 height 13
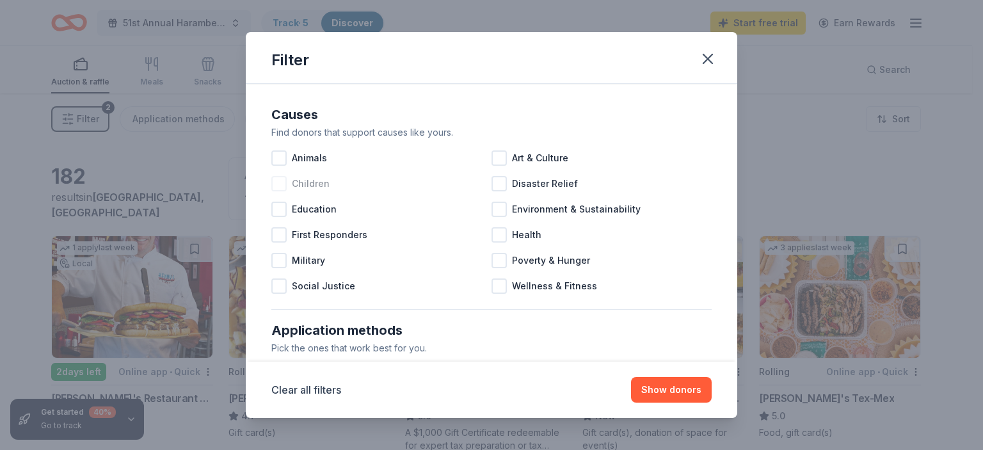
click at [287, 181] on div "Children" at bounding box center [381, 184] width 220 height 26
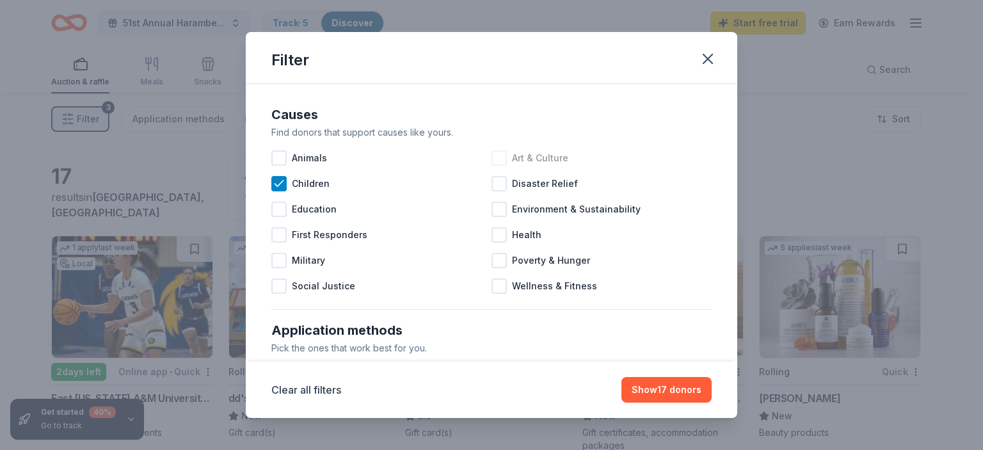
click at [496, 150] on div at bounding box center [499, 157] width 15 height 15
click at [282, 264] on div at bounding box center [278, 260] width 15 height 15
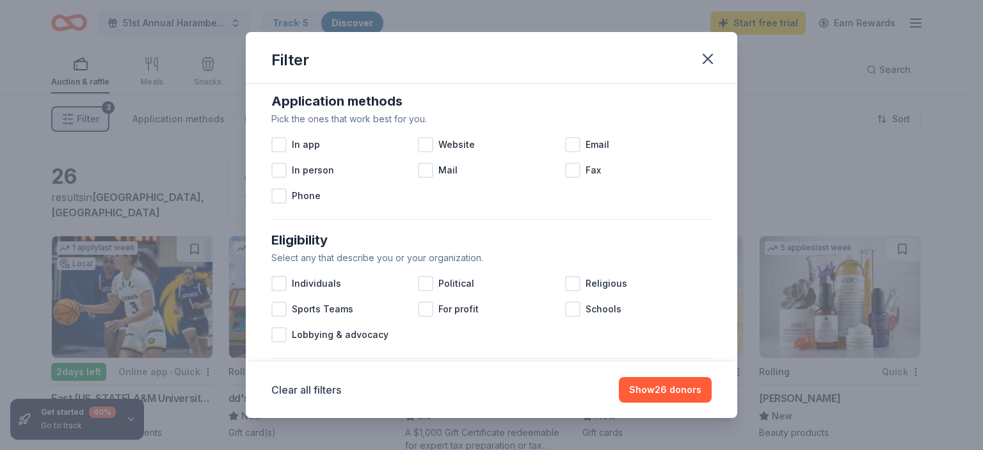
scroll to position [230, 0]
click at [284, 138] on div at bounding box center [278, 143] width 15 height 15
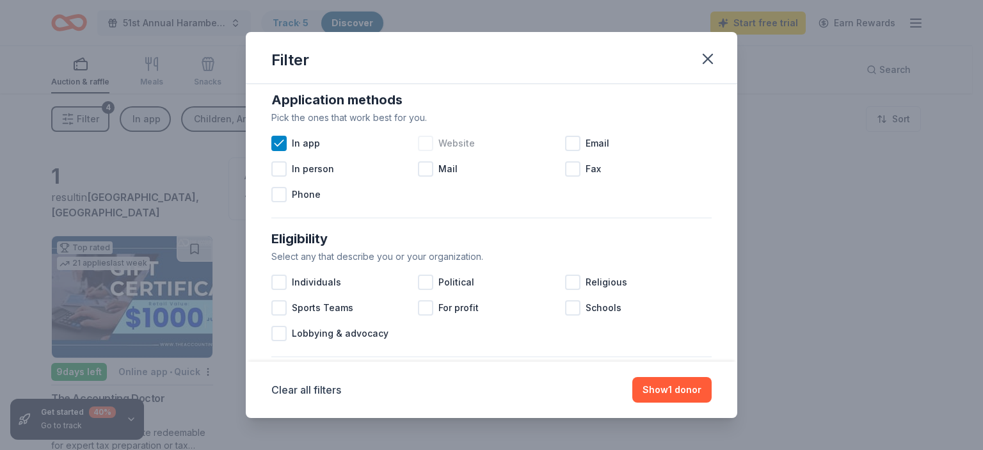
click at [557, 138] on div "Website" at bounding box center [491, 144] width 147 height 26
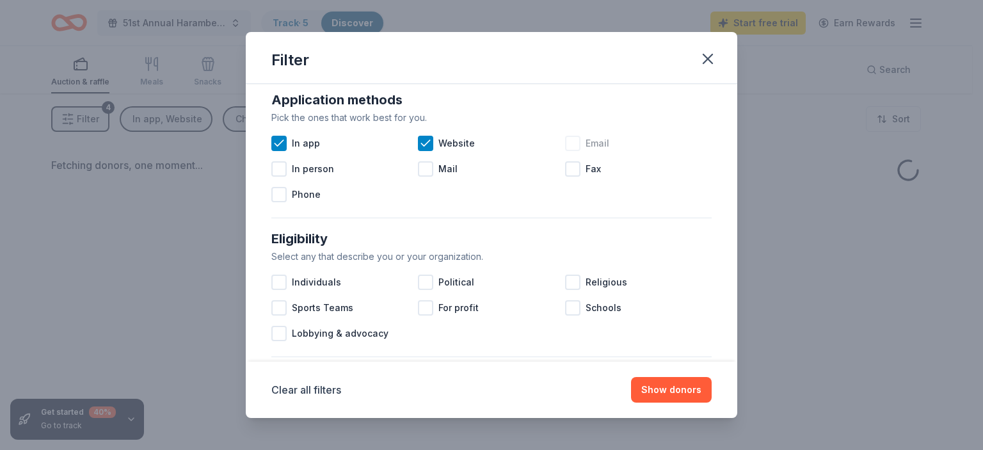
click at [573, 145] on div at bounding box center [572, 143] width 15 height 15
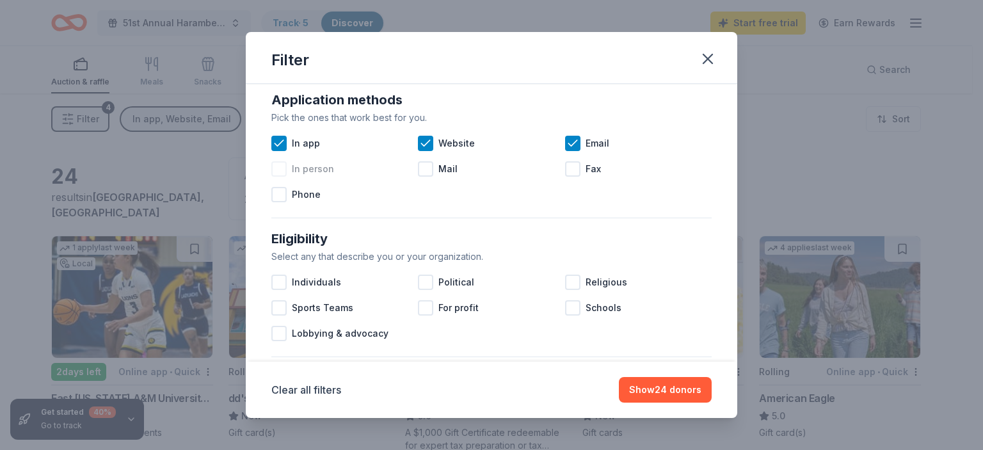
click at [278, 174] on div at bounding box center [278, 168] width 15 height 15
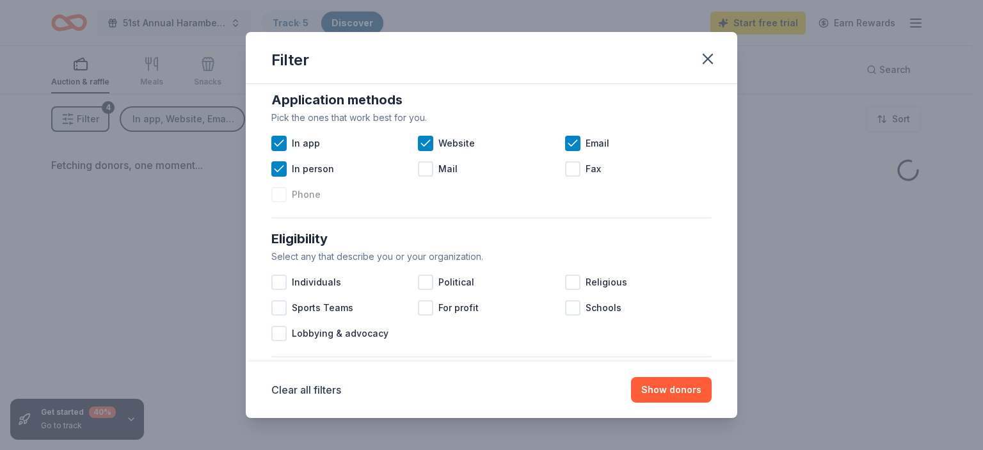
click at [282, 193] on div at bounding box center [278, 194] width 15 height 15
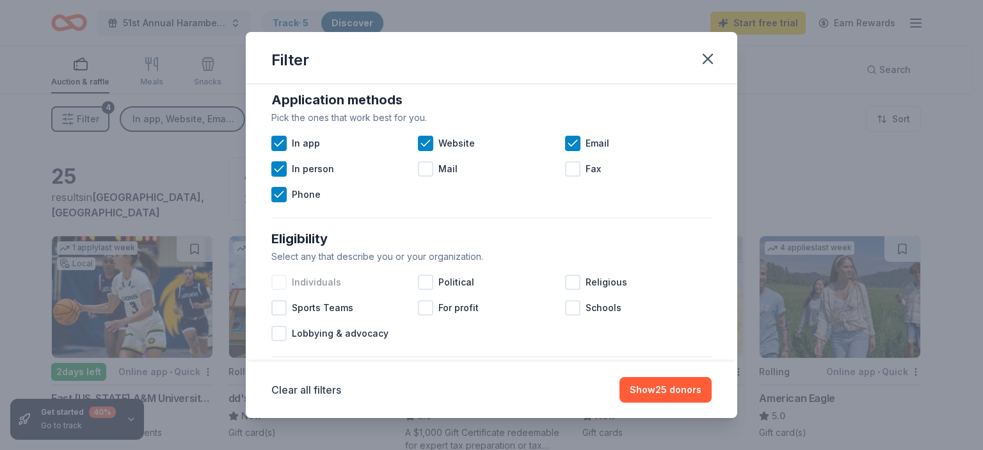
click at [276, 284] on div at bounding box center [278, 282] width 15 height 15
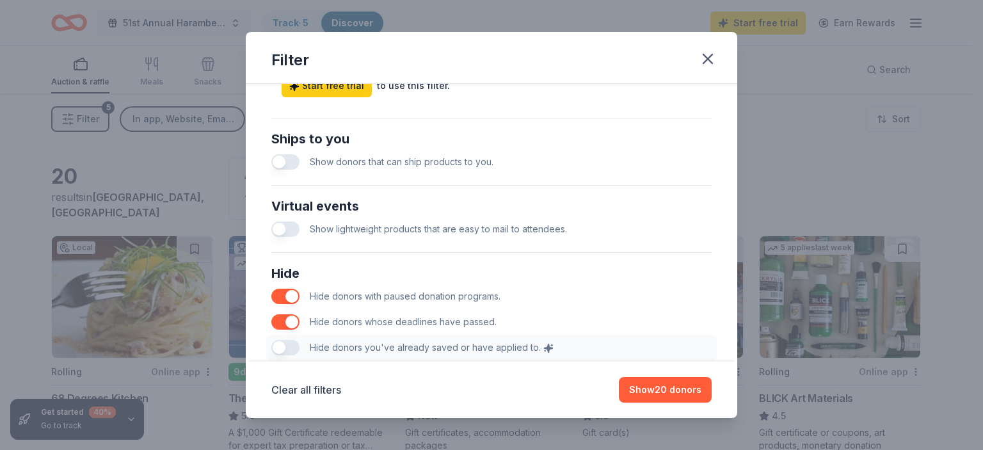
scroll to position [589, 0]
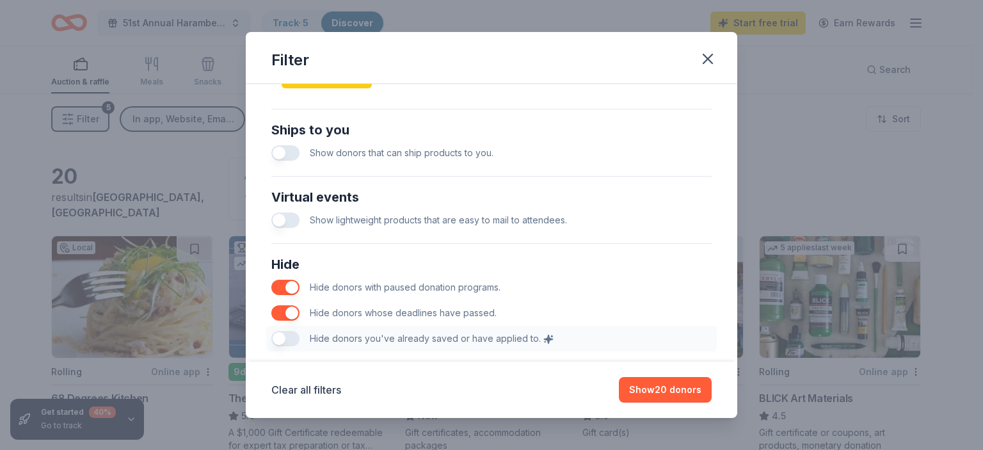
click at [289, 154] on button "button" at bounding box center [285, 152] width 28 height 15
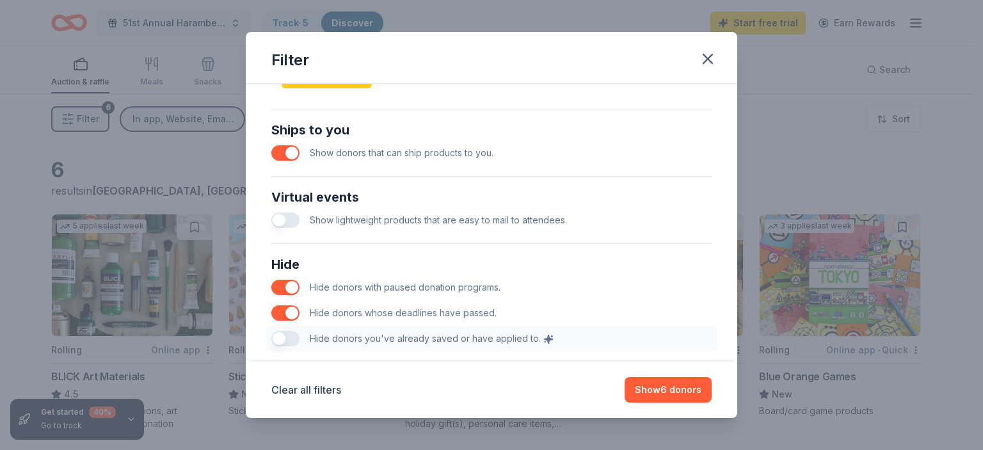
click at [282, 219] on button "button" at bounding box center [285, 220] width 28 height 15
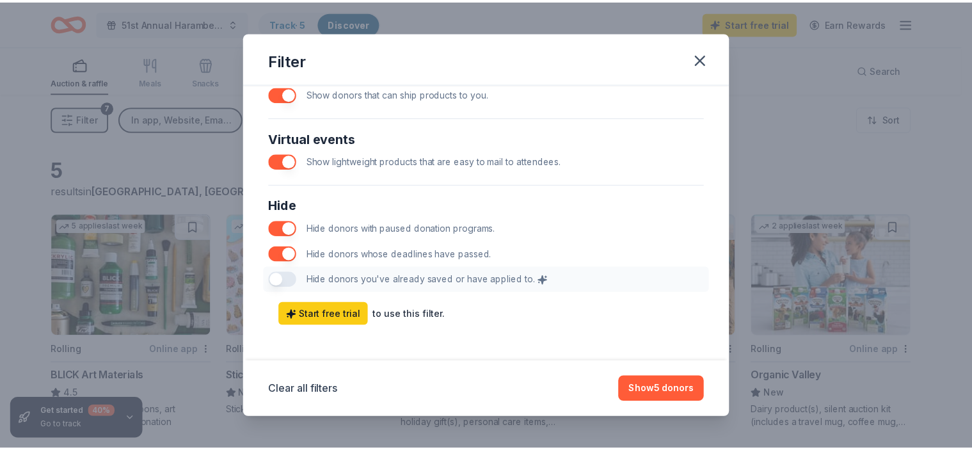
scroll to position [651, 0]
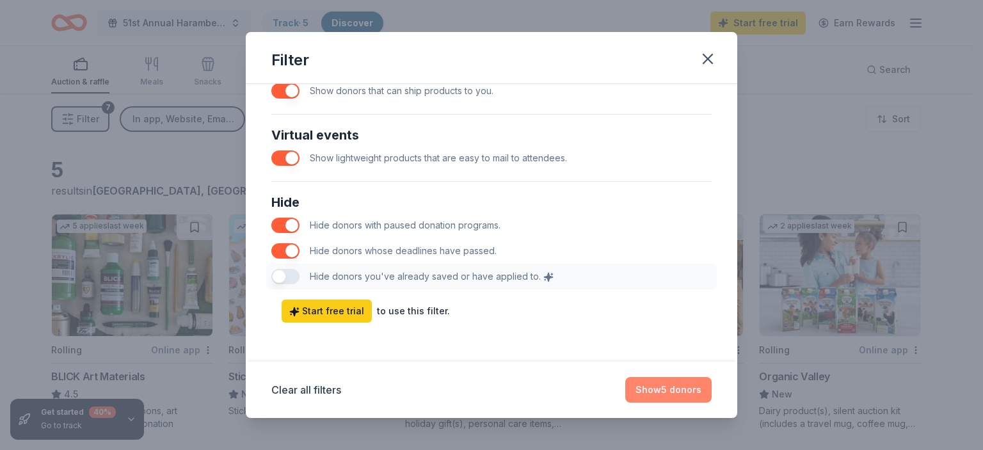
click at [670, 386] on button "Show 5 donors" at bounding box center [668, 390] width 86 height 26
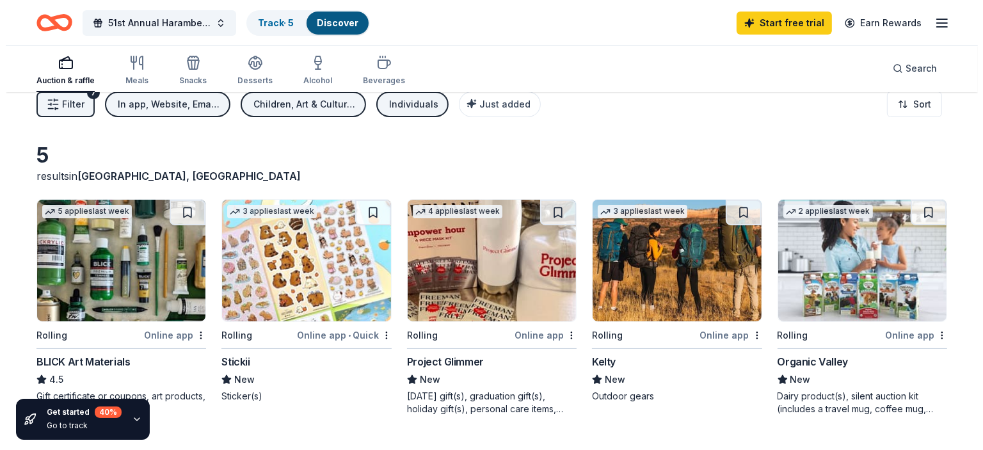
scroll to position [0, 0]
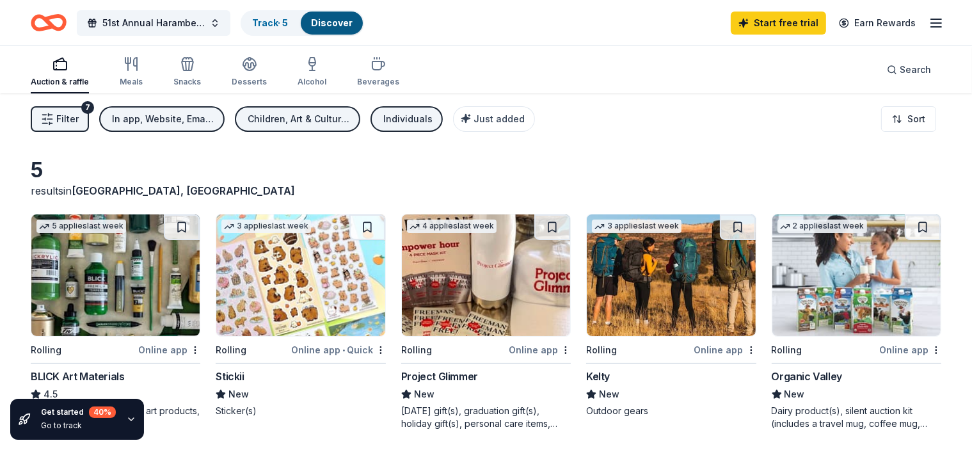
click at [205, 122] on div "In app, Website, Email, In person, Phone" at bounding box center [163, 118] width 102 height 15
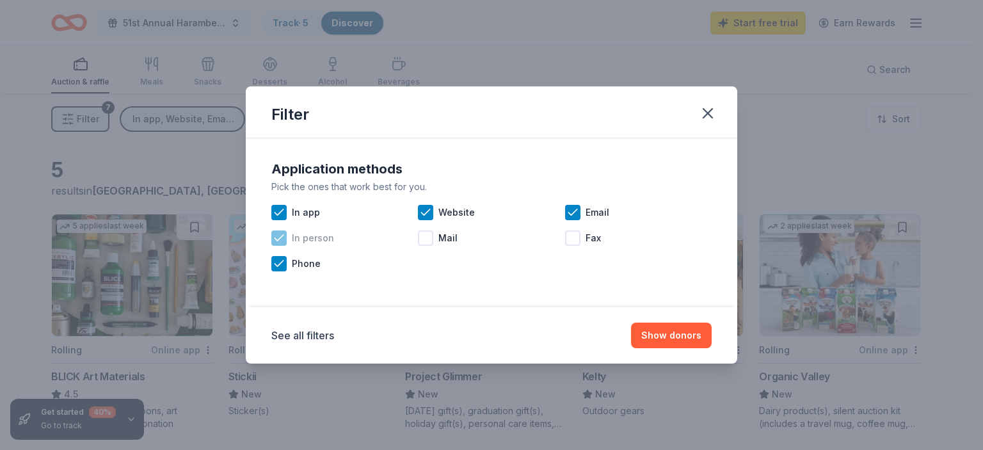
click at [278, 241] on icon at bounding box center [279, 238] width 13 height 13
click at [278, 261] on icon at bounding box center [279, 263] width 13 height 13
click at [421, 206] on icon at bounding box center [425, 212] width 13 height 13
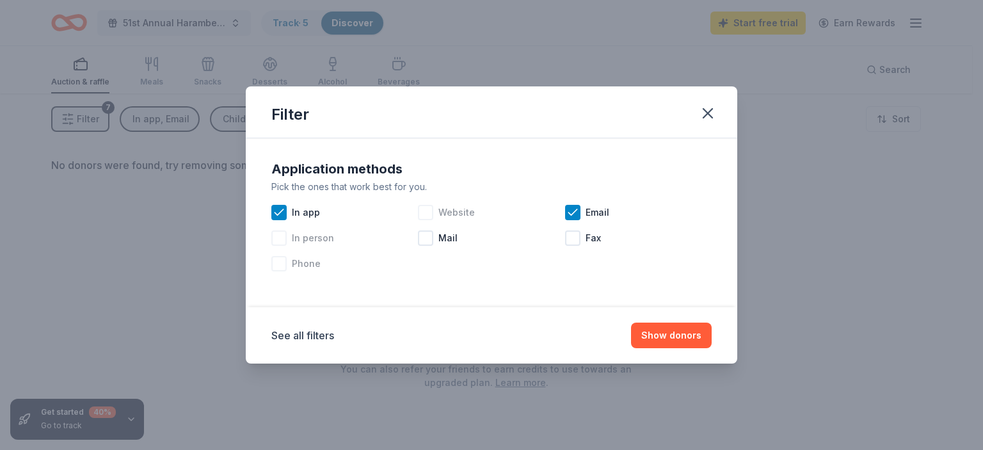
click at [421, 206] on div at bounding box center [425, 212] width 15 height 15
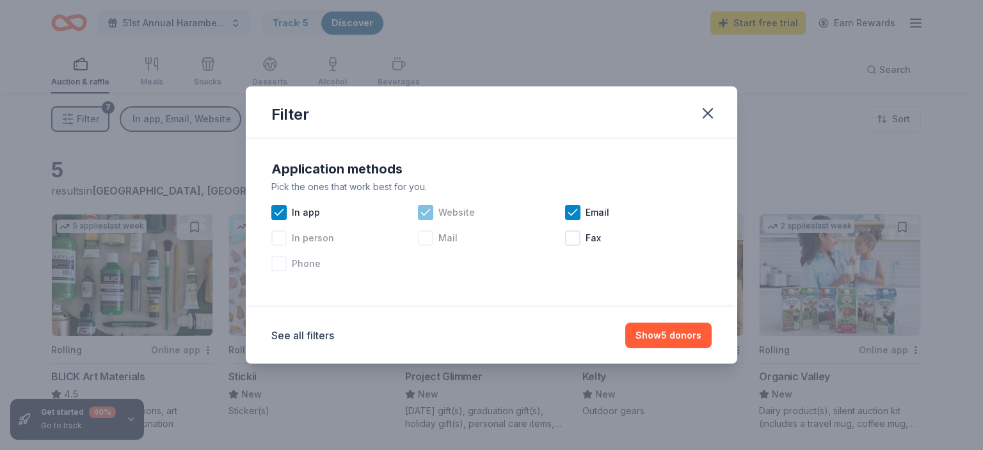
click at [428, 237] on div at bounding box center [425, 237] width 15 height 15
click at [281, 209] on icon at bounding box center [279, 212] width 13 height 13
click at [572, 217] on icon at bounding box center [572, 212] width 13 height 13
click at [426, 207] on icon at bounding box center [425, 212] width 13 height 13
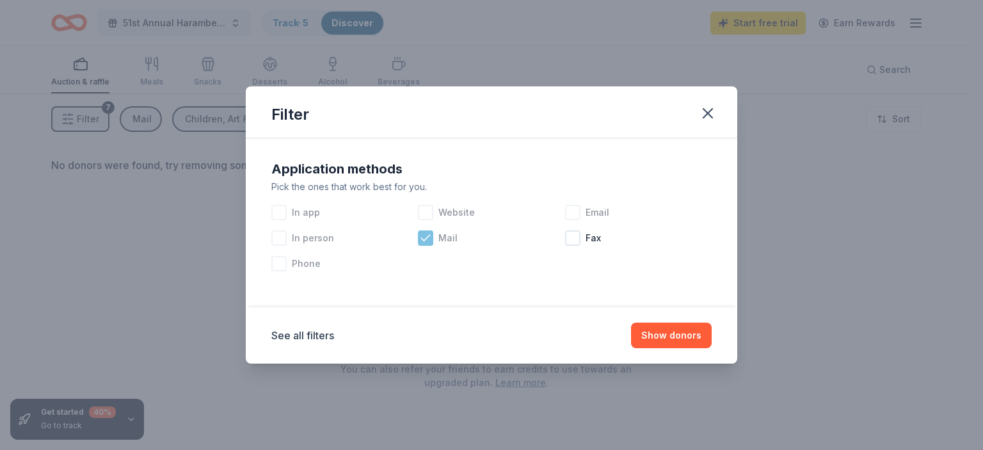
click at [428, 245] on div at bounding box center [425, 237] width 15 height 15
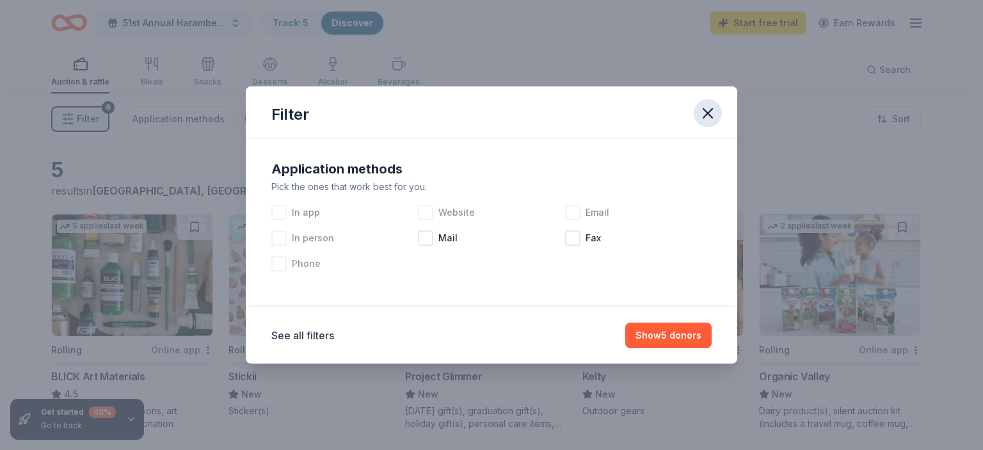
click at [702, 114] on icon "button" at bounding box center [708, 113] width 18 height 18
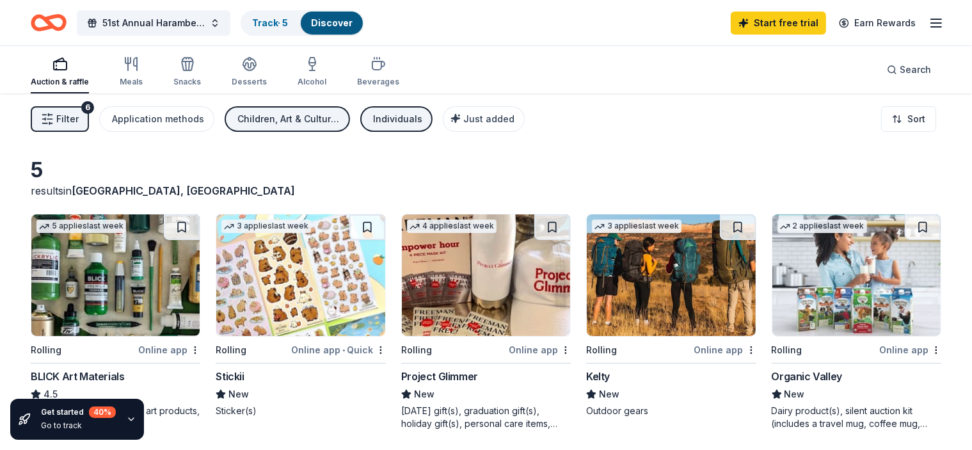
click at [411, 106] on button "Individuals" at bounding box center [396, 119] width 72 height 26
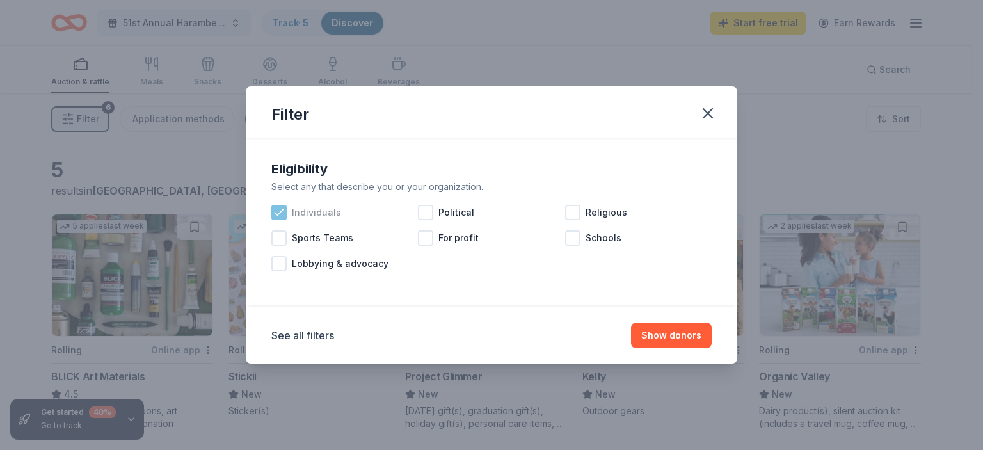
click at [277, 212] on icon at bounding box center [279, 212] width 13 height 13
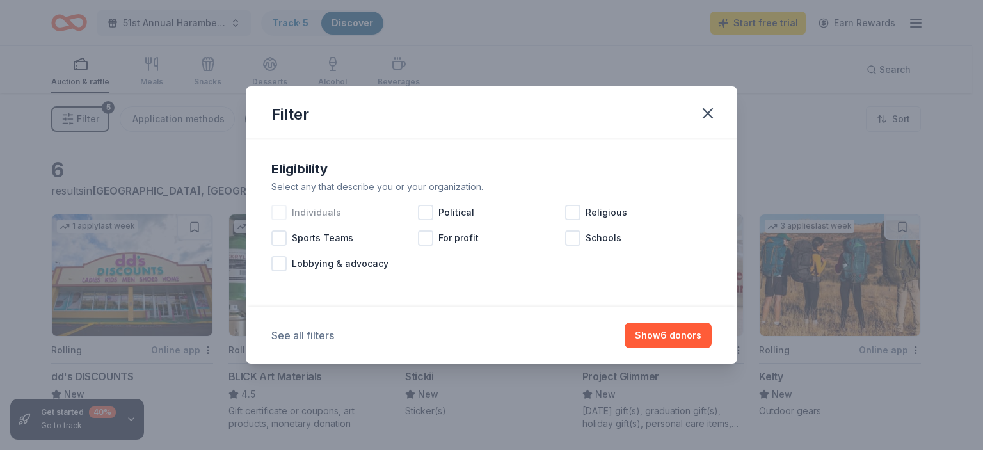
click at [305, 338] on button "See all filters" at bounding box center [302, 335] width 63 height 15
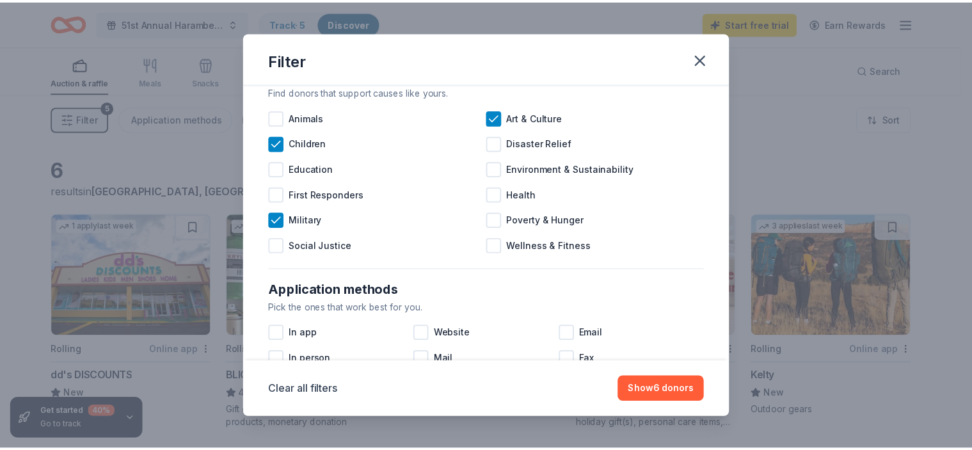
scroll to position [205, 0]
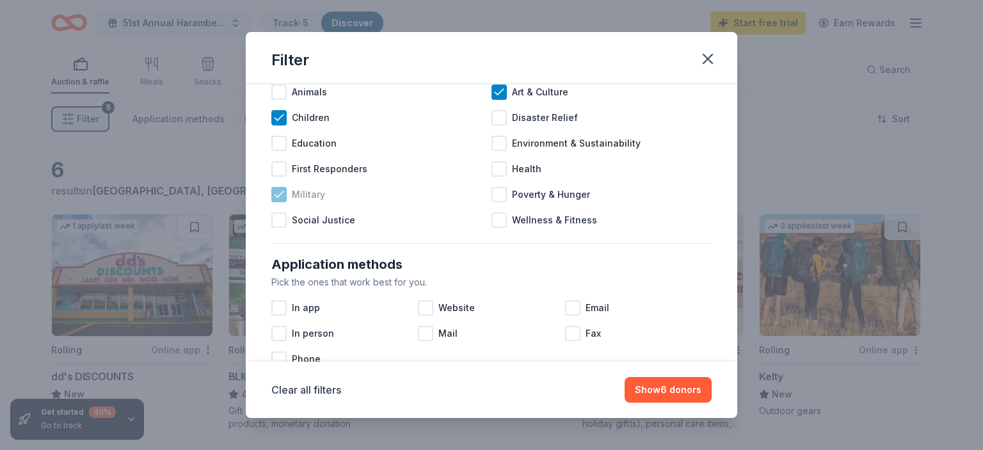
click at [274, 191] on icon at bounding box center [279, 194] width 13 height 13
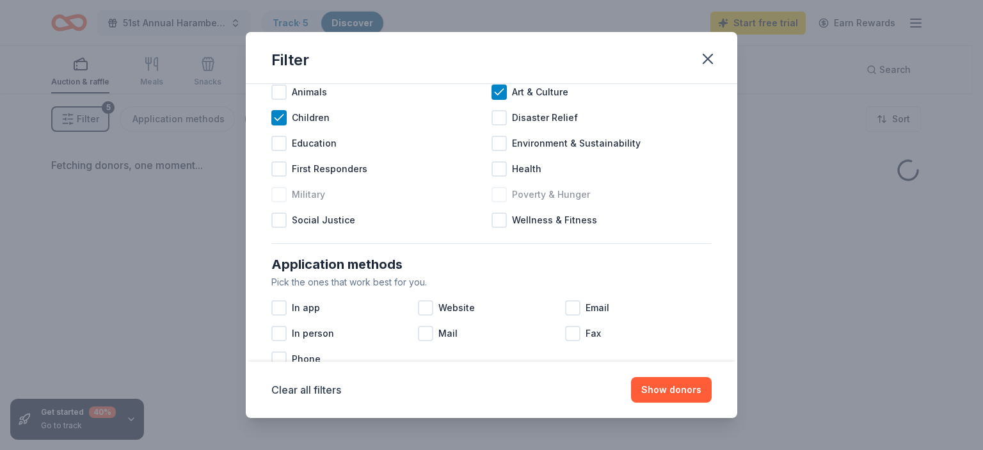
click at [492, 196] on div at bounding box center [499, 194] width 15 height 15
click at [498, 222] on div at bounding box center [499, 220] width 15 height 15
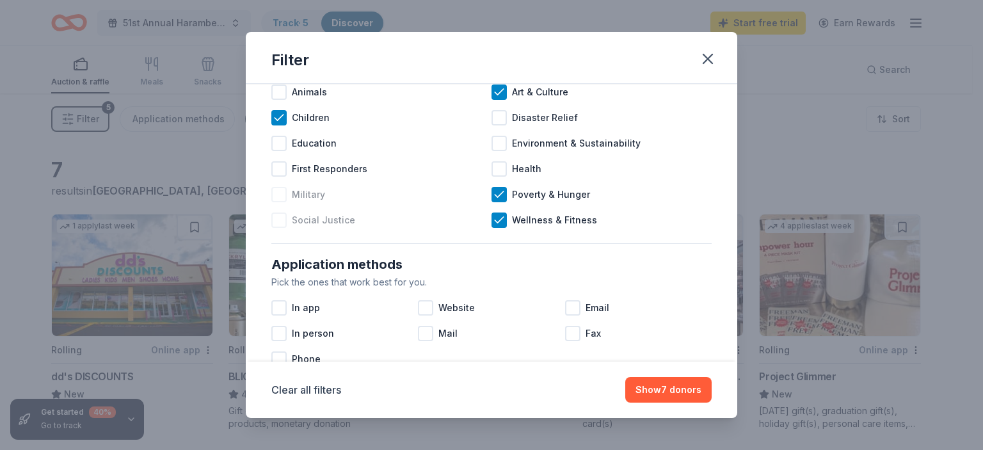
click at [273, 220] on div at bounding box center [278, 220] width 15 height 15
click at [660, 378] on button "Show 8 donors" at bounding box center [668, 390] width 87 height 26
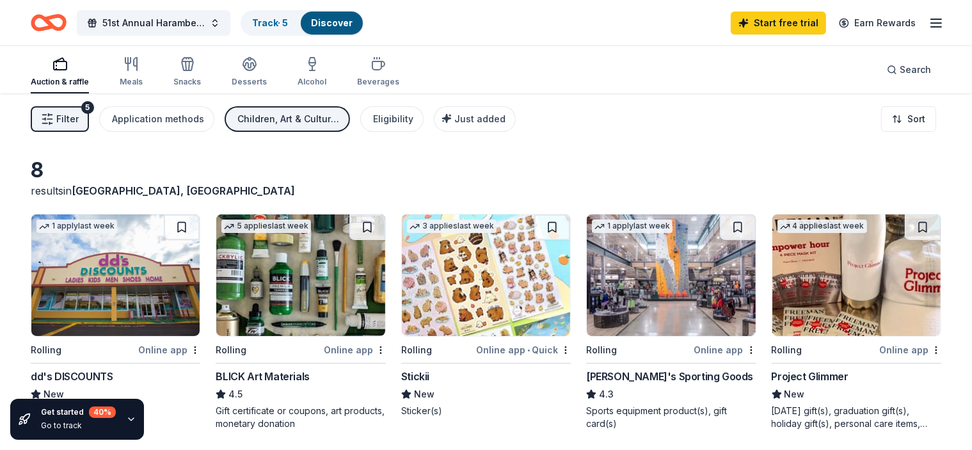
click at [136, 309] on img at bounding box center [115, 275] width 168 height 122
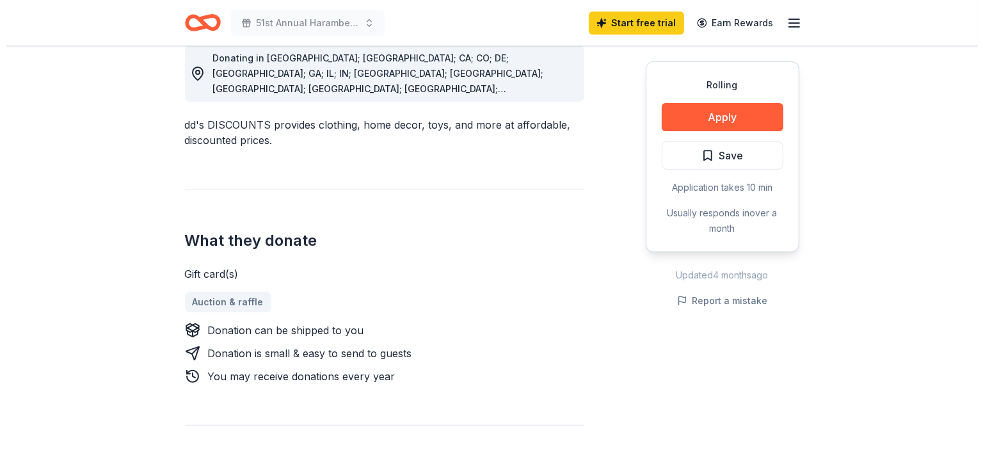
scroll to position [380, 0]
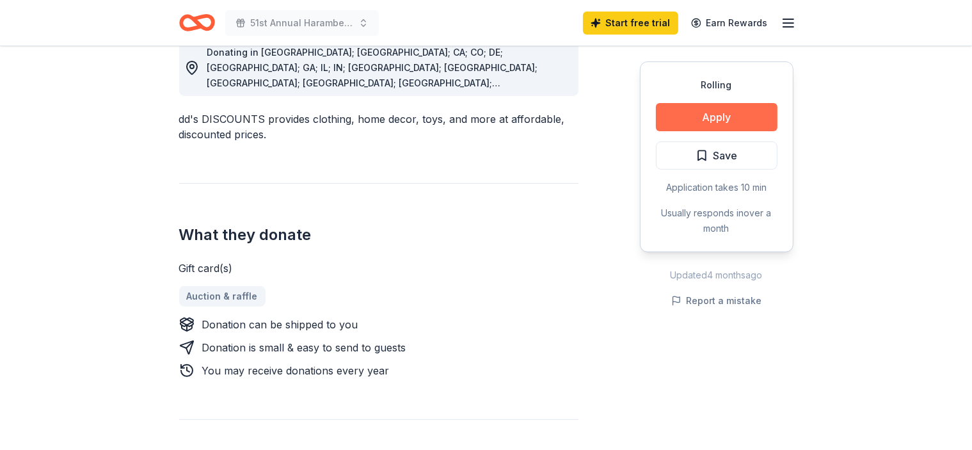
click at [737, 113] on button "Apply" at bounding box center [717, 117] width 122 height 28
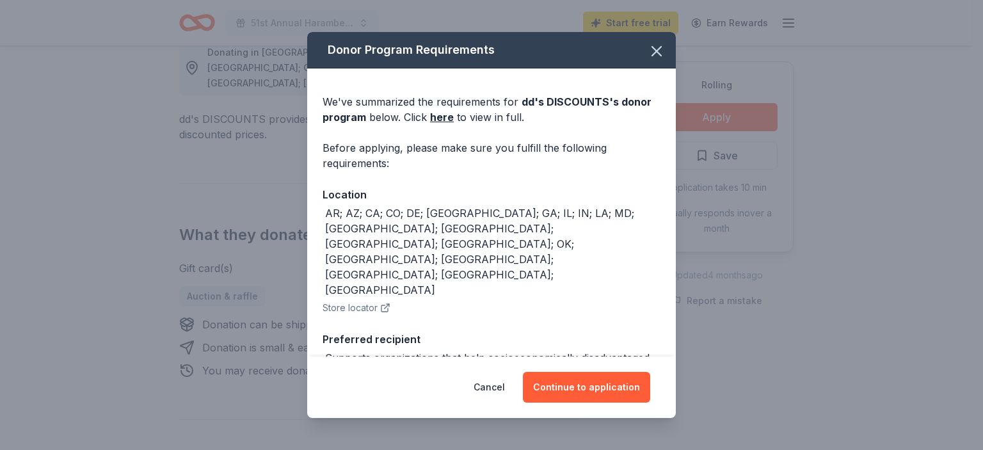
click at [676, 348] on div "Donor Program Requirements We've summarized the requirements for dd's DISCOUNTS…" at bounding box center [491, 225] width 983 height 450
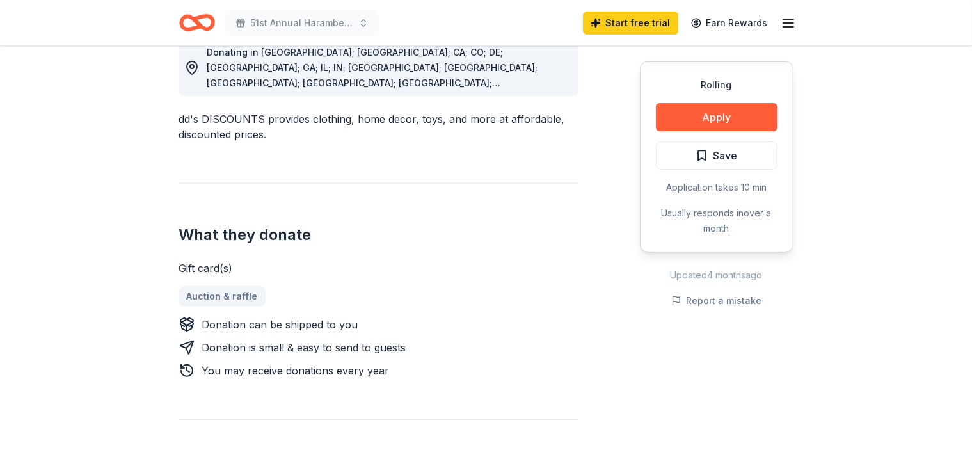
click at [676, 348] on div "Rolling Apply Save Application takes 10 min Usually responds in over a month Up…" at bounding box center [717, 416] width 154 height 815
click at [696, 117] on button "Apply" at bounding box center [717, 117] width 122 height 28
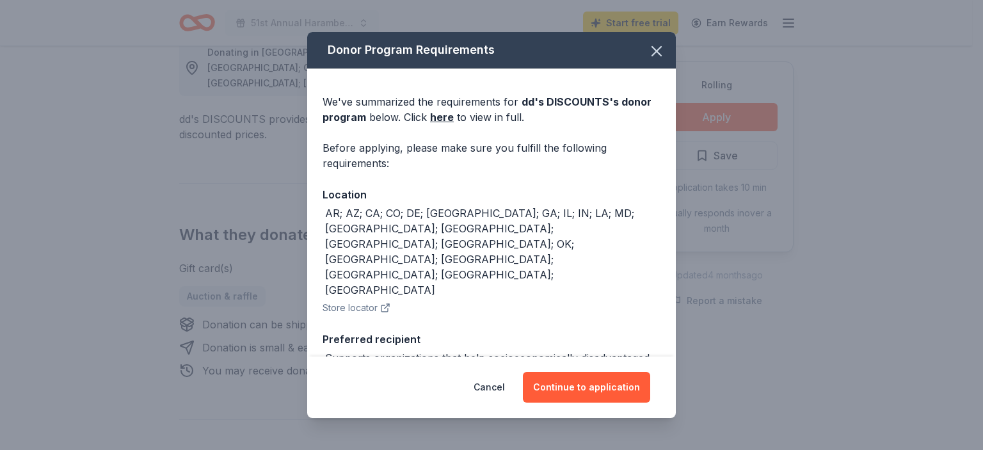
scroll to position [284, 0]
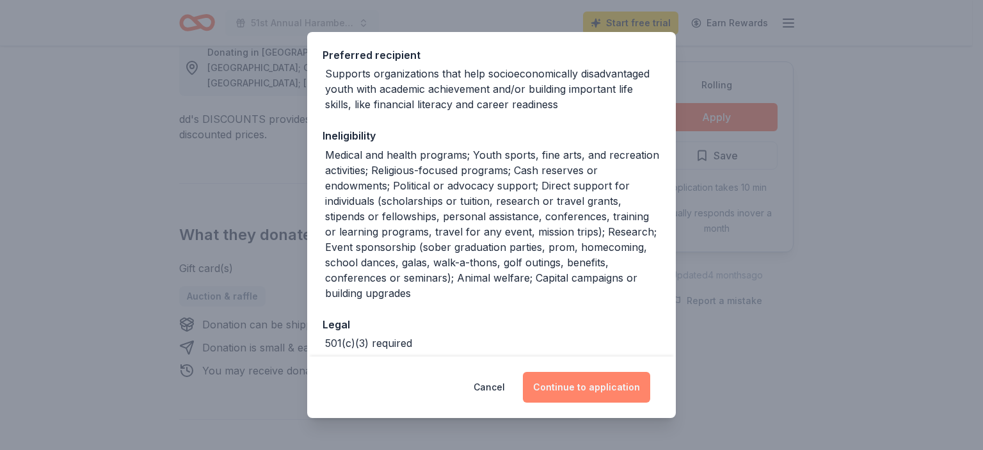
click at [589, 387] on button "Continue to application" at bounding box center [586, 387] width 127 height 31
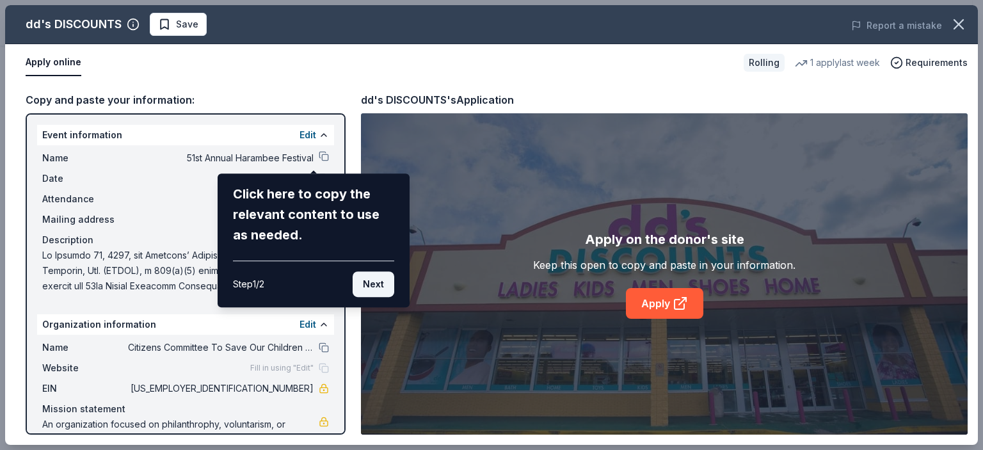
click at [369, 282] on button "Next" at bounding box center [374, 284] width 42 height 26
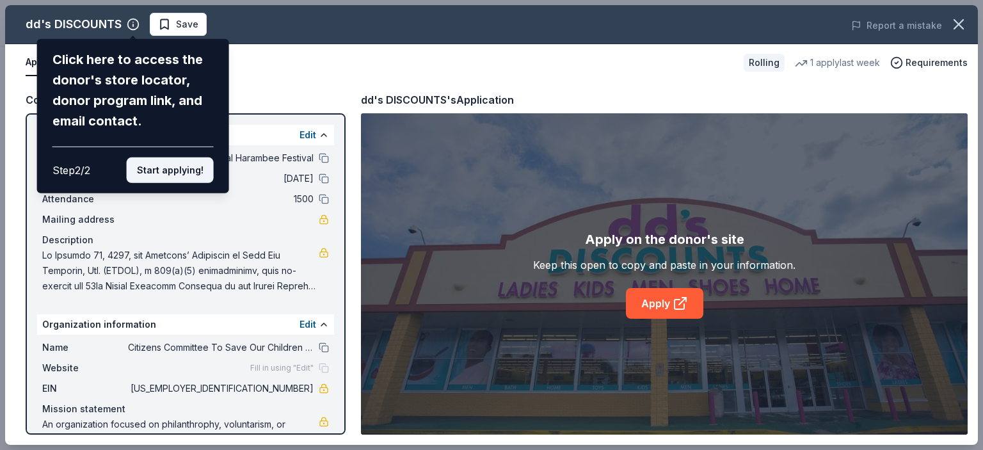
click at [177, 168] on button "Start applying!" at bounding box center [170, 170] width 87 height 26
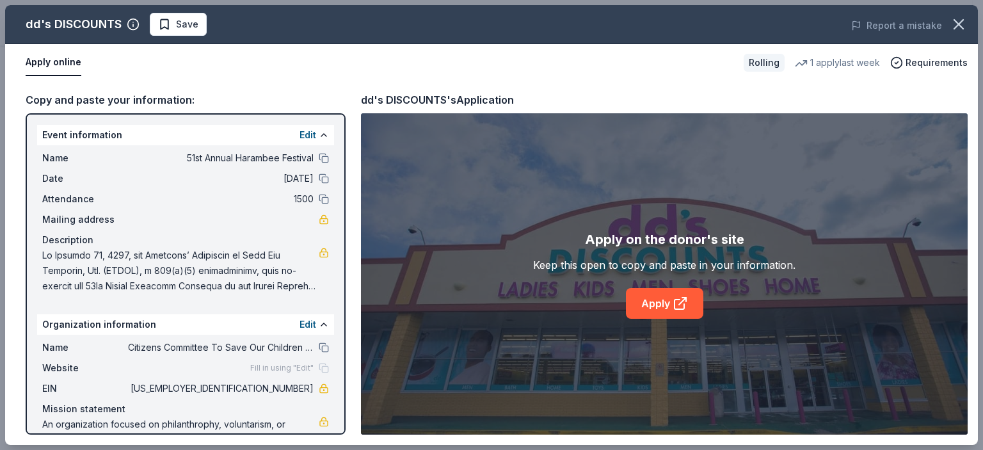
click at [336, 413] on div "dd's DISCOUNTS Save Report a mistake Apply online Rolling 1 apply last week Req…" at bounding box center [491, 225] width 973 height 440
click at [681, 306] on icon at bounding box center [680, 303] width 15 height 15
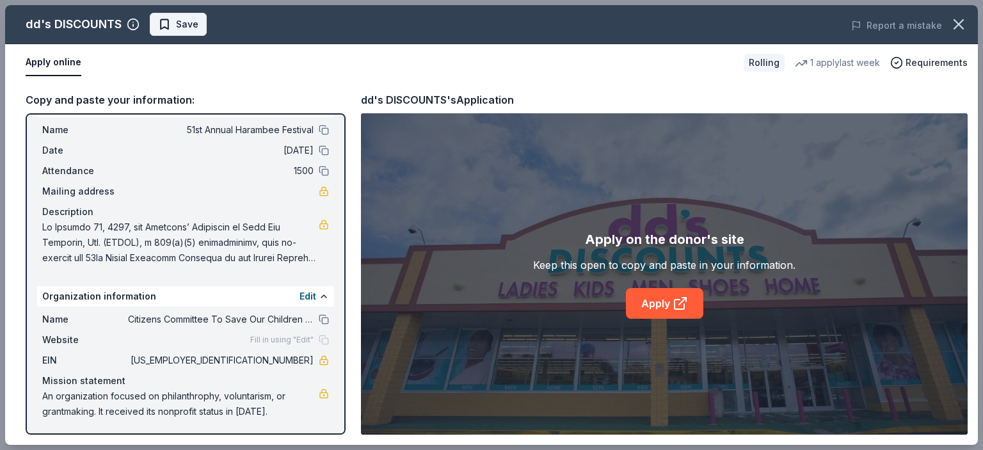
click at [187, 22] on span "Save" at bounding box center [187, 24] width 22 height 15
